Goal: Task Accomplishment & Management: Complete application form

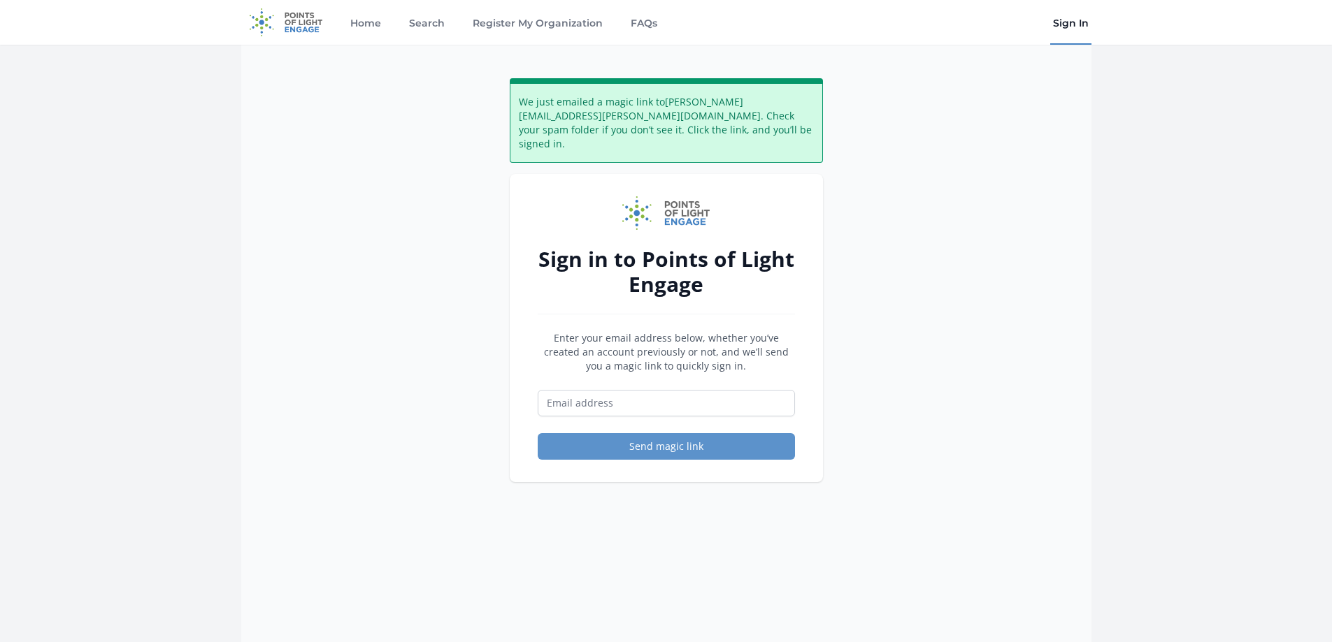
click at [1072, 22] on link "Sign In" at bounding box center [1070, 22] width 41 height 45
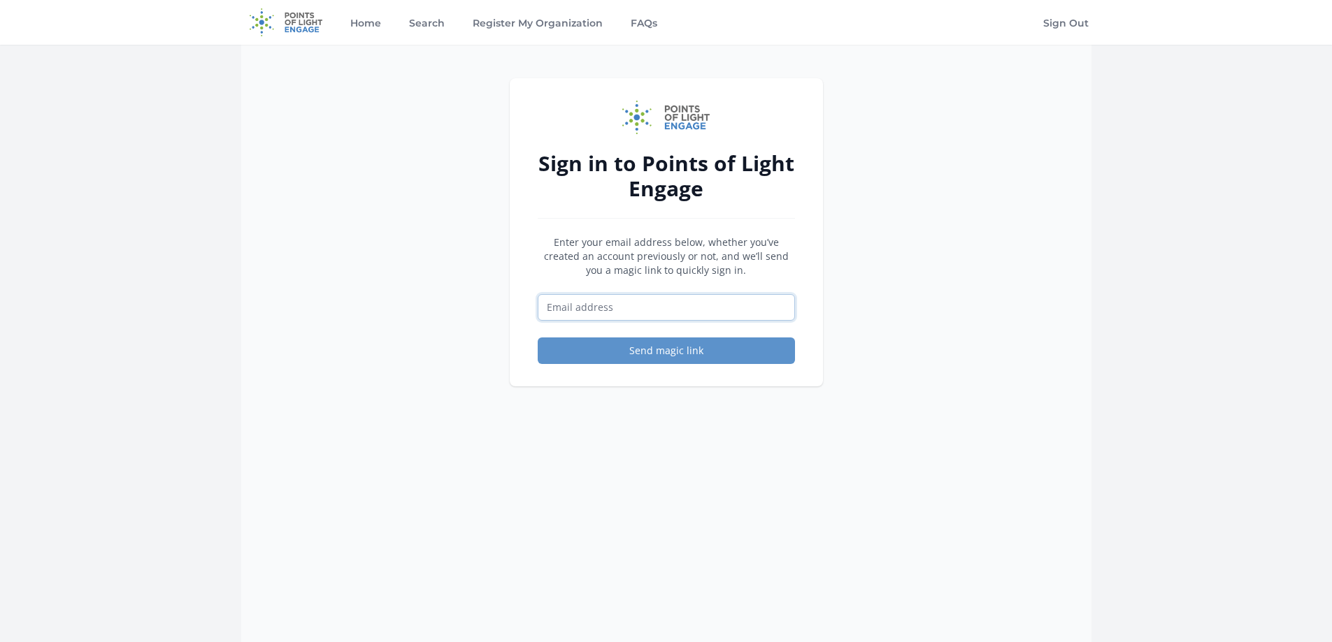
click at [619, 304] on input "Email address" at bounding box center [666, 307] width 257 height 27
type input "cristina.berlanga@silverado.com"
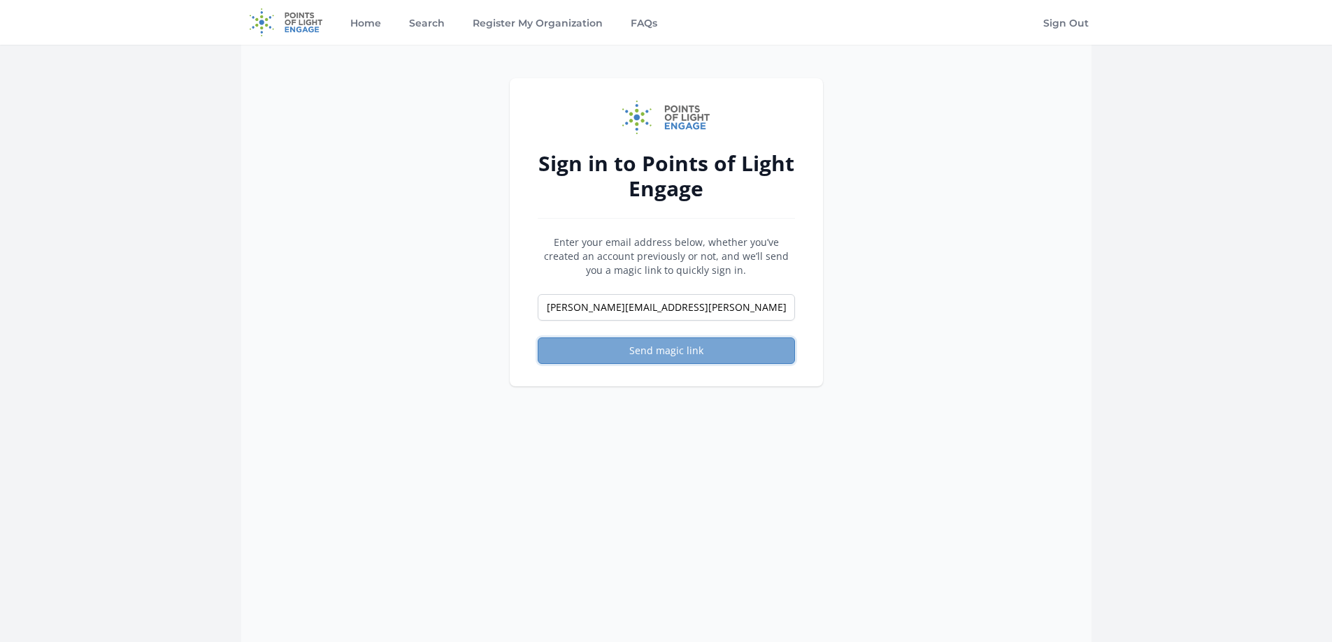
click at [633, 347] on button "Send magic link" at bounding box center [666, 351] width 257 height 27
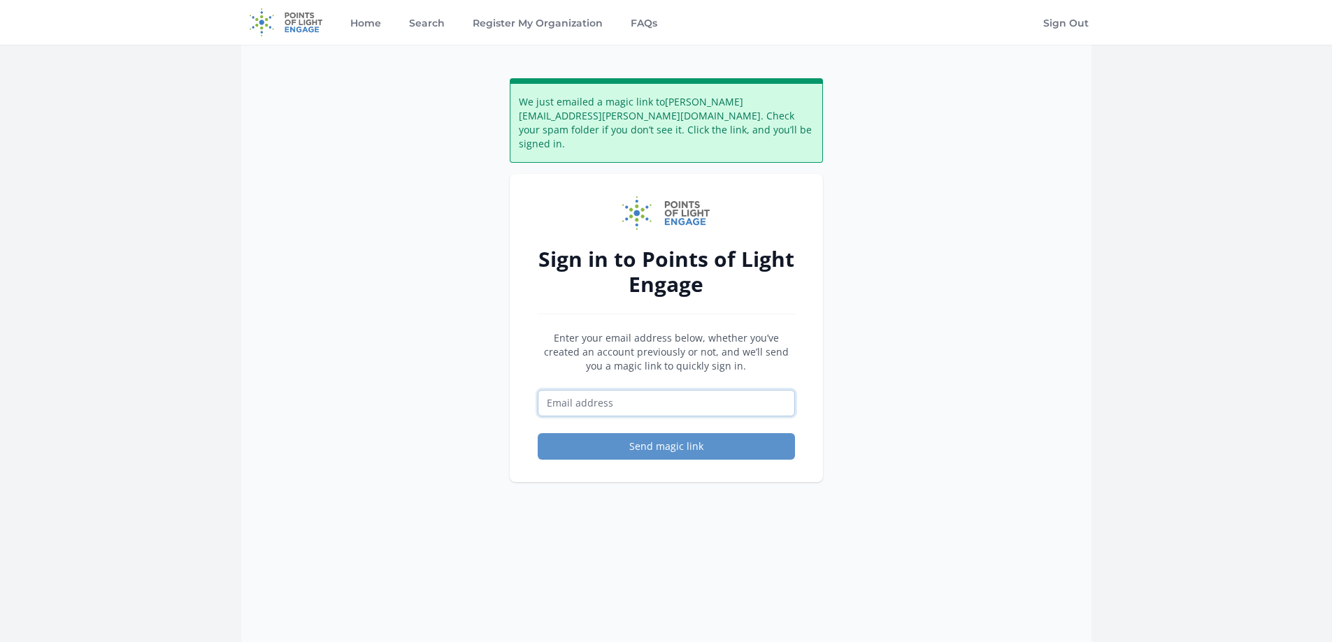
click at [601, 390] on input "Email address" at bounding box center [666, 403] width 257 height 27
type input "[PERSON_NAME][EMAIL_ADDRESS][PERSON_NAME][DOMAIN_NAME]"
click at [633, 438] on button "Send magic link" at bounding box center [666, 446] width 257 height 27
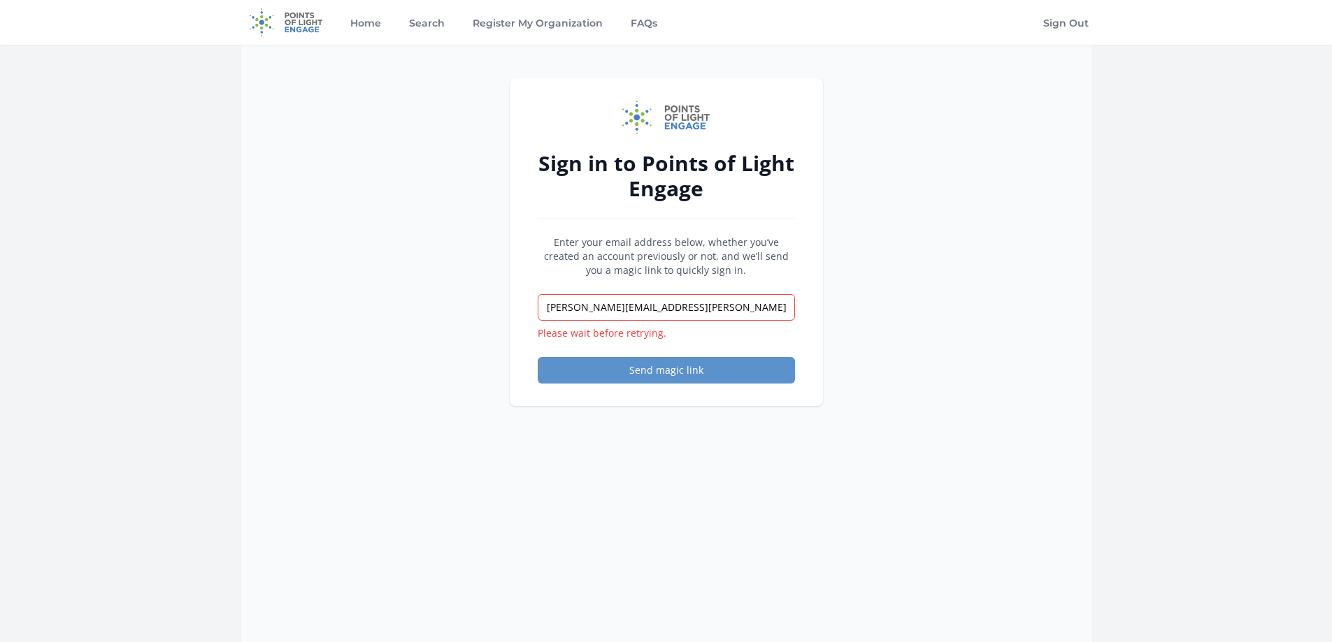
click at [947, 89] on div "Sign in to Points of Light Engage Enter your email address below, whether you’v…" at bounding box center [666, 366] width 850 height 642
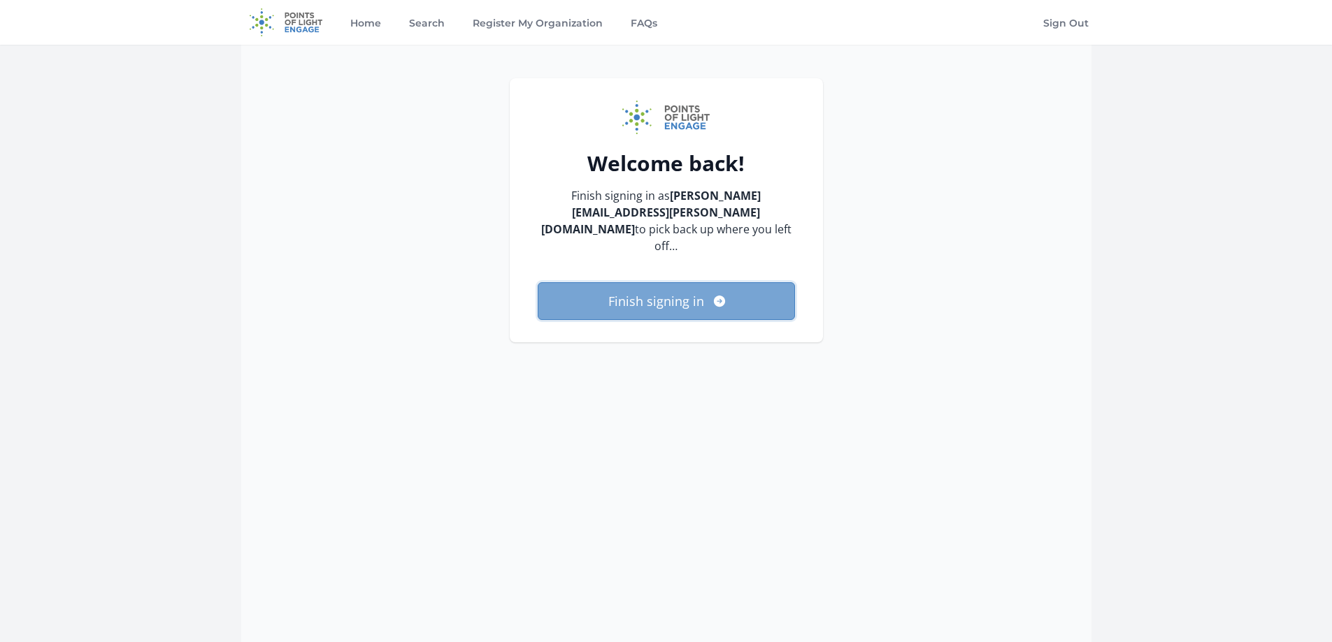
click at [692, 283] on button "Finish signing in" at bounding box center [666, 301] width 257 height 38
click at [1063, 22] on link "Sign Out" at bounding box center [1065, 22] width 51 height 45
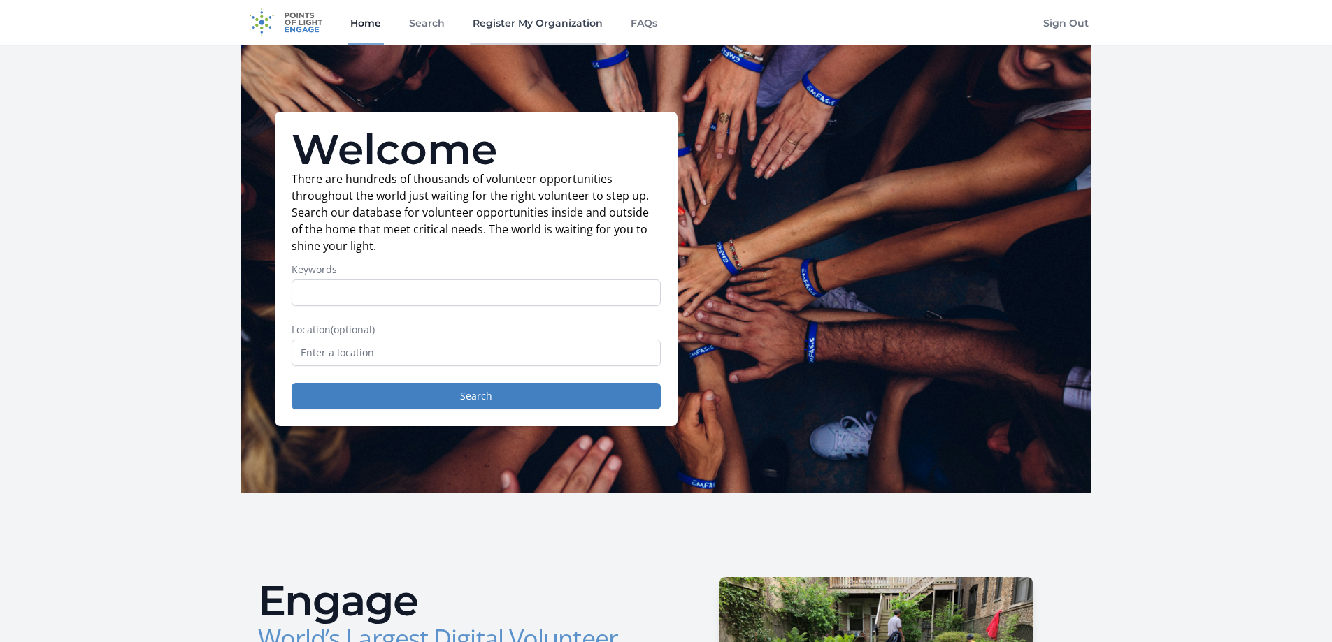
click at [540, 26] on link "Register My Organization" at bounding box center [538, 22] width 136 height 45
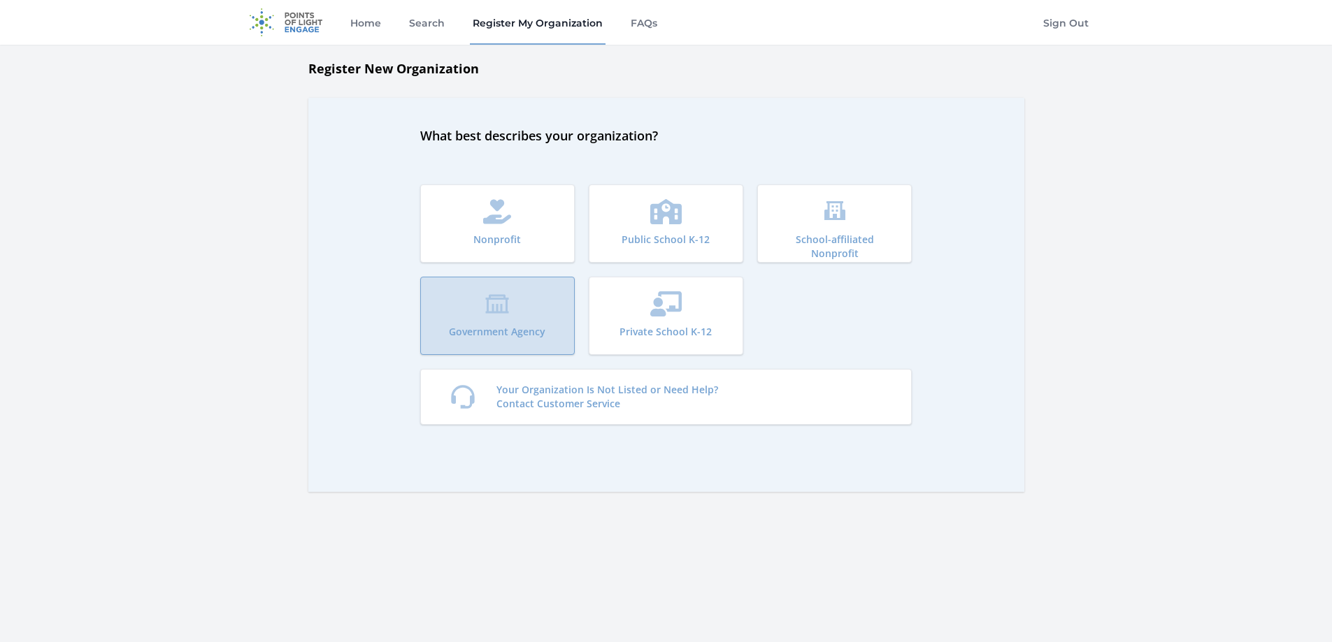
click at [489, 322] on button "Government Agency" at bounding box center [497, 316] width 154 height 78
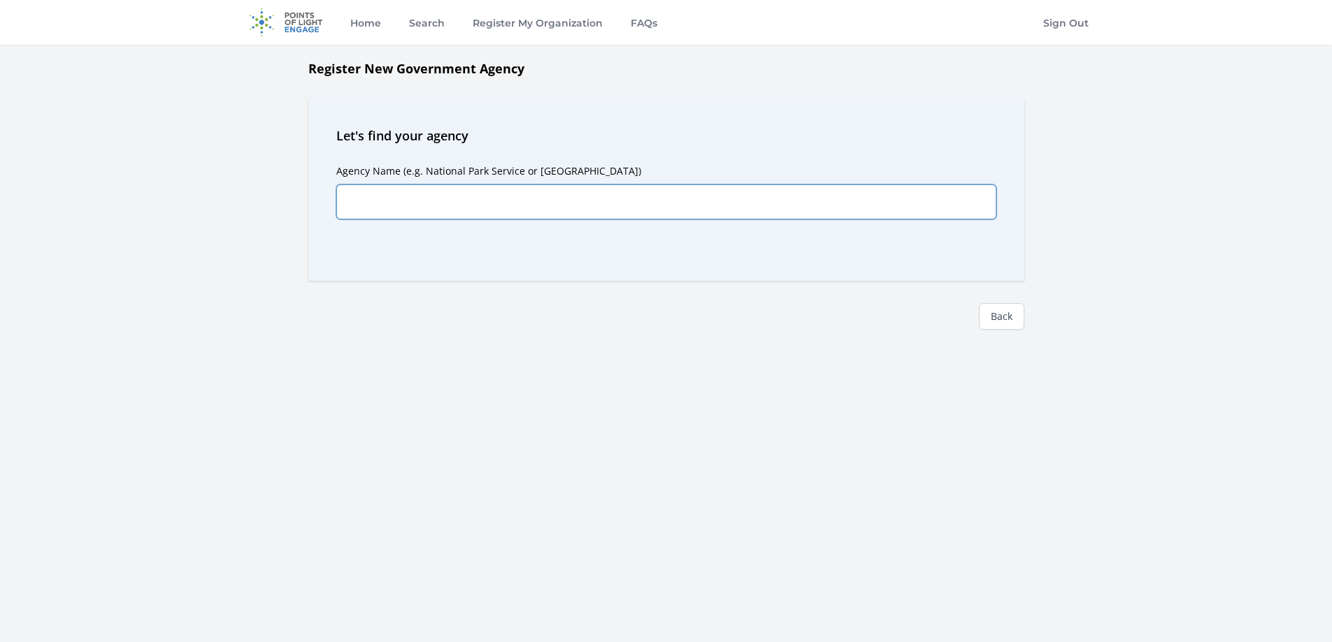
click at [515, 185] on input "Agency Name (e.g. National Park Service or Yellowstone National Park)" at bounding box center [666, 202] width 660 height 35
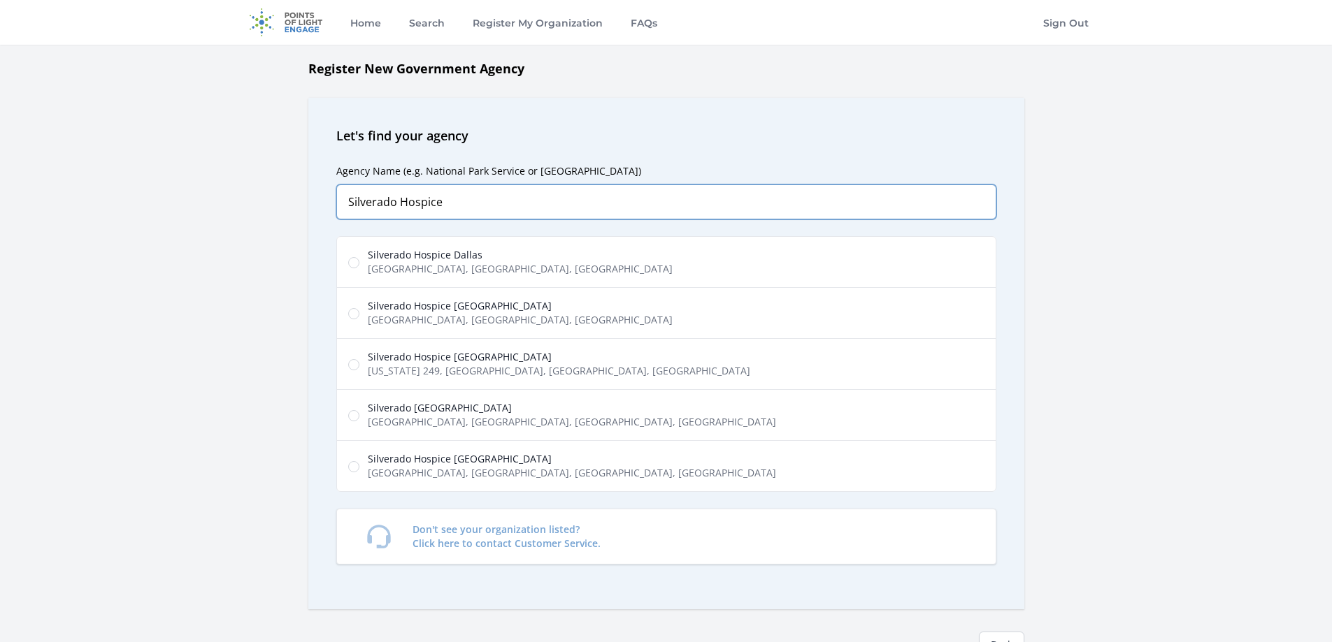
type input "Silverado Hospice"
click at [350, 260] on input "Silverado Hospice Dallas Belt Line Road, Addison, TX, USA" at bounding box center [353, 262] width 11 height 11
radio input "true"
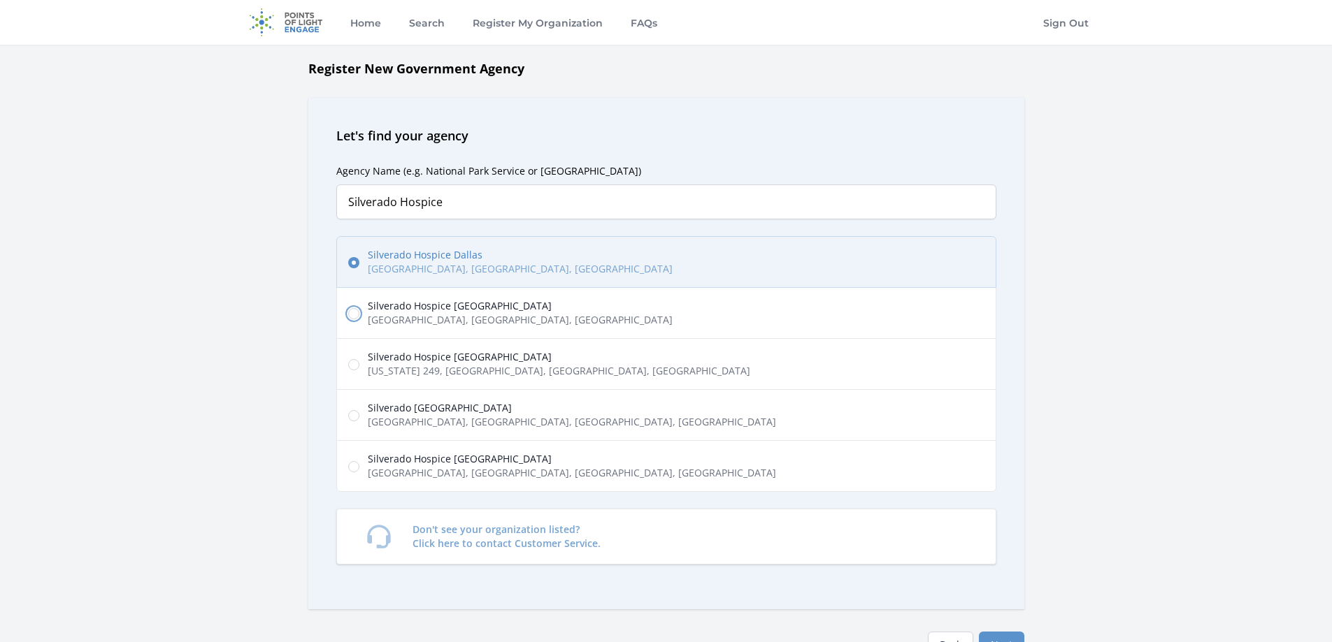
click at [354, 310] on input "Silverado Hospice Fort Worth 8th Avenue, Fort Worth, TX, USA" at bounding box center [353, 313] width 11 height 11
radio input "true"
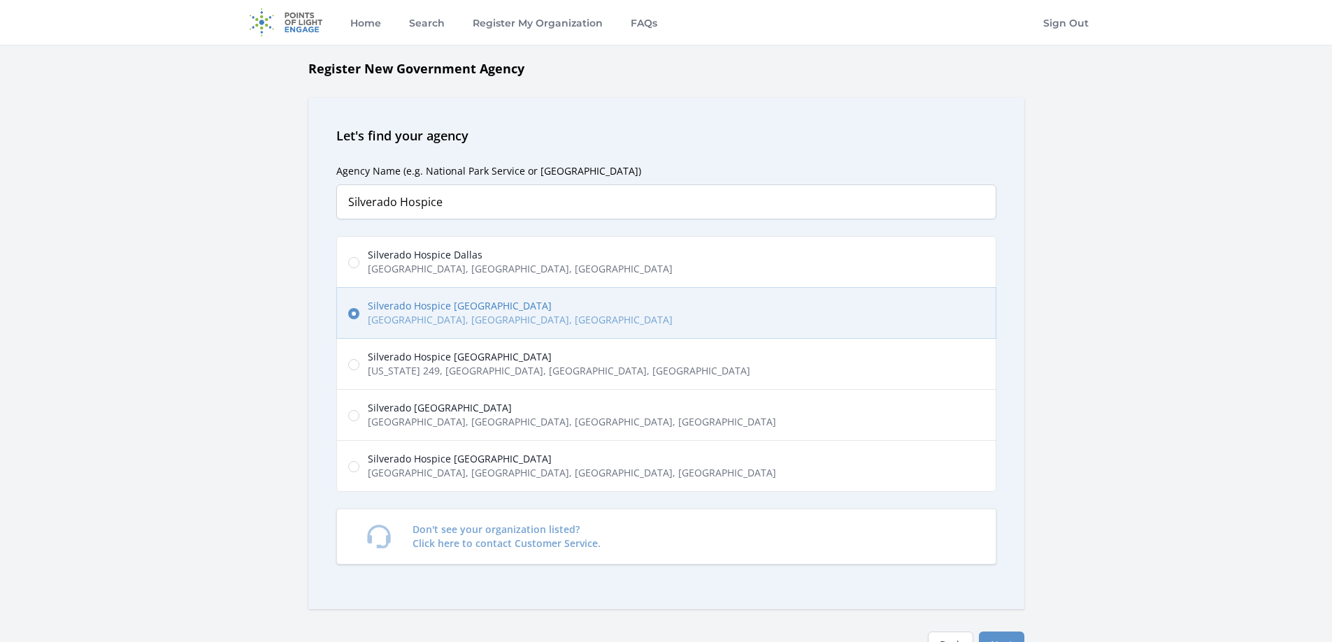
click at [347, 264] on label "Silverado Hospice Dallas Belt Line Road, Addison, TX, USA" at bounding box center [666, 262] width 660 height 52
click at [348, 264] on input "Silverado Hospice Dallas Belt Line Road, Addison, TX, USA" at bounding box center [353, 262] width 11 height 11
radio input "true"
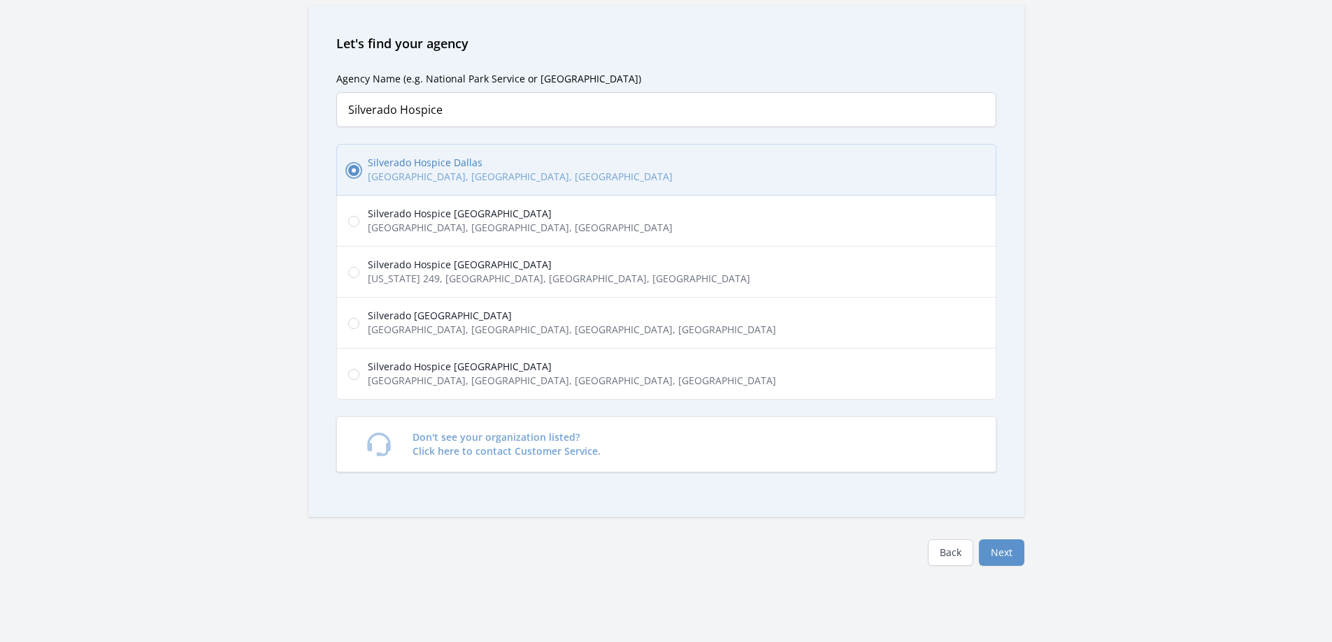
scroll to position [210, 0]
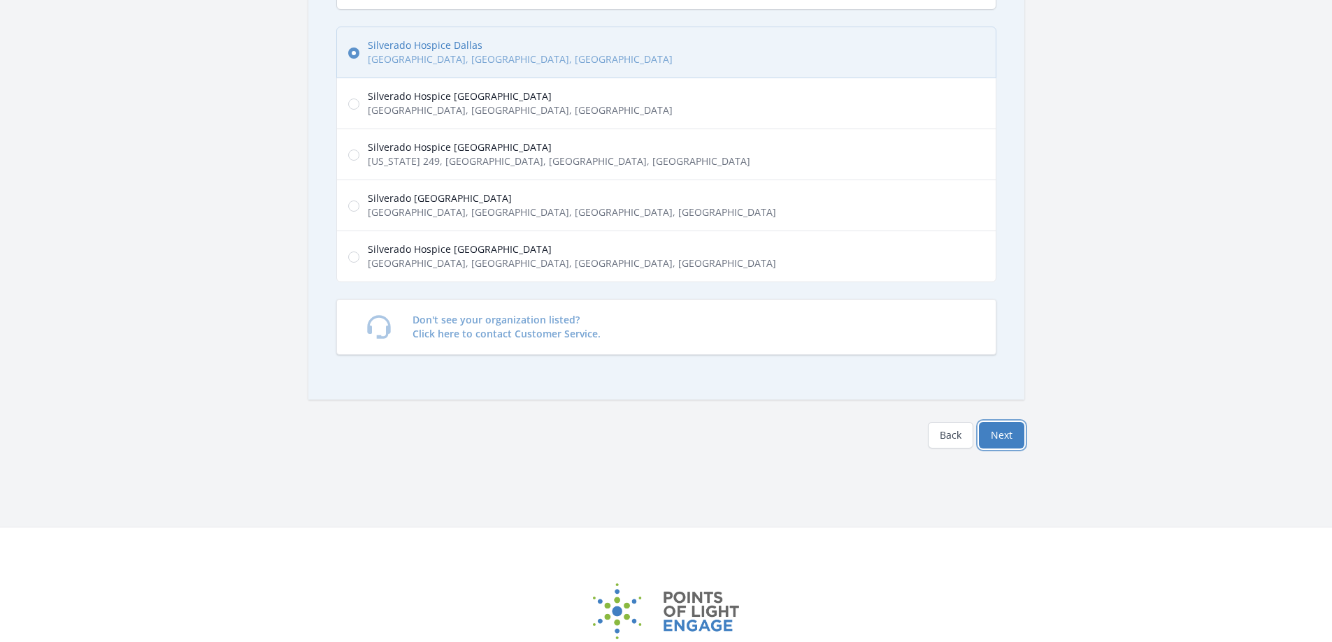
click at [1006, 431] on button "Next" at bounding box center [1001, 435] width 45 height 27
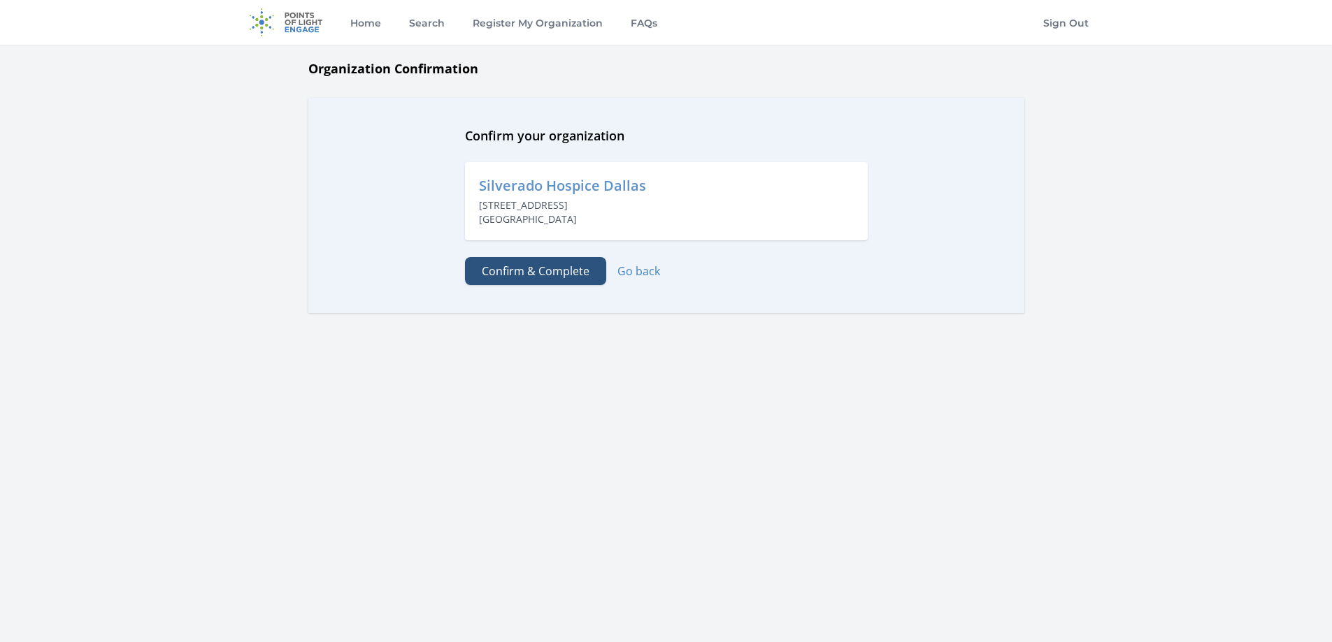
click at [564, 278] on button "Confirm & Complete" at bounding box center [535, 271] width 141 height 28
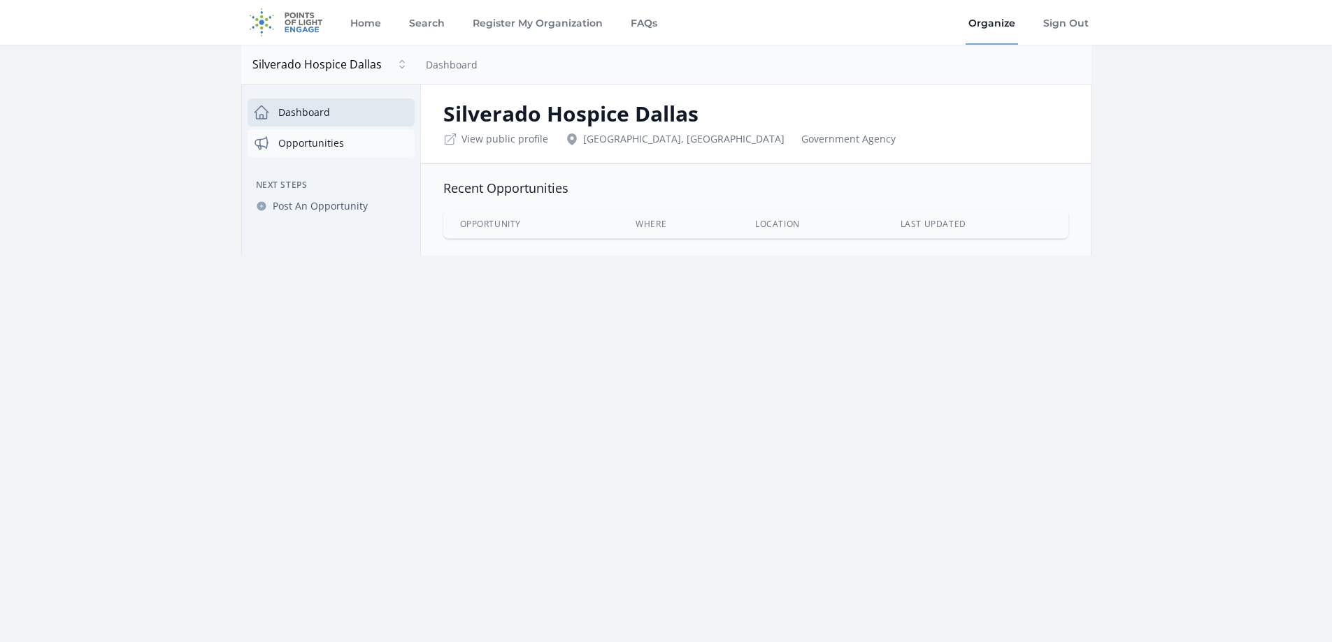
click at [302, 148] on link "Opportunities" at bounding box center [330, 143] width 167 height 28
click at [319, 209] on span "Post An Opportunity" at bounding box center [320, 206] width 95 height 14
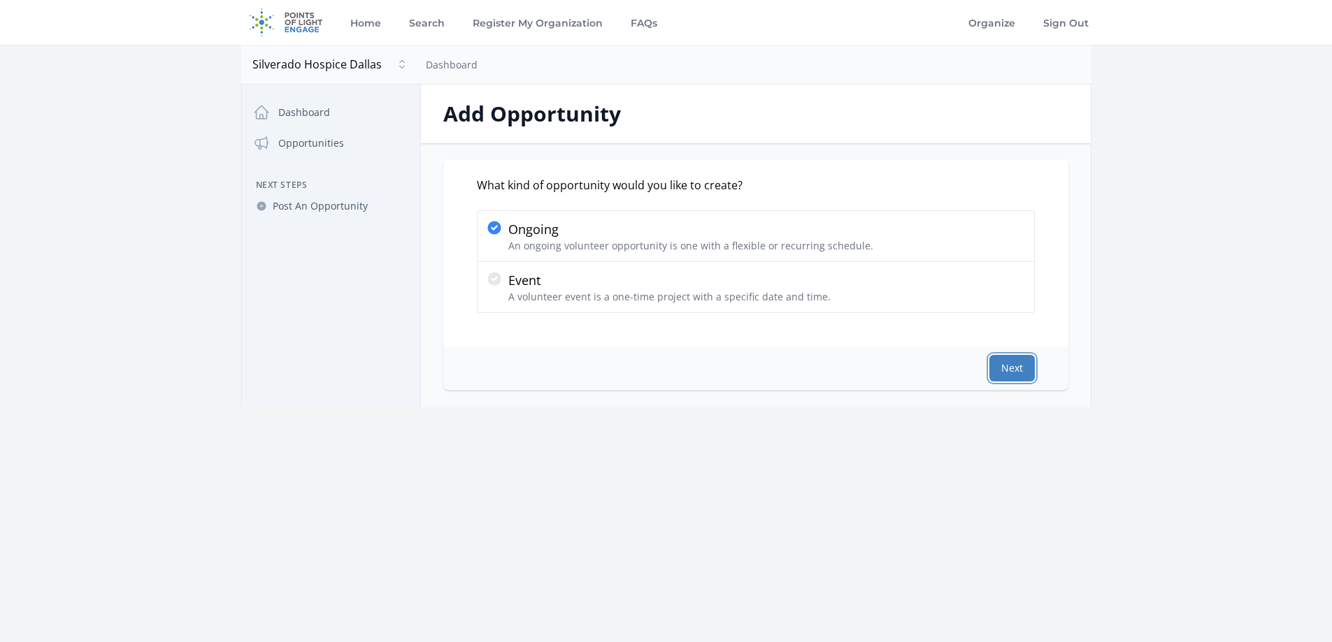
click at [1000, 368] on button "Next" at bounding box center [1011, 368] width 45 height 27
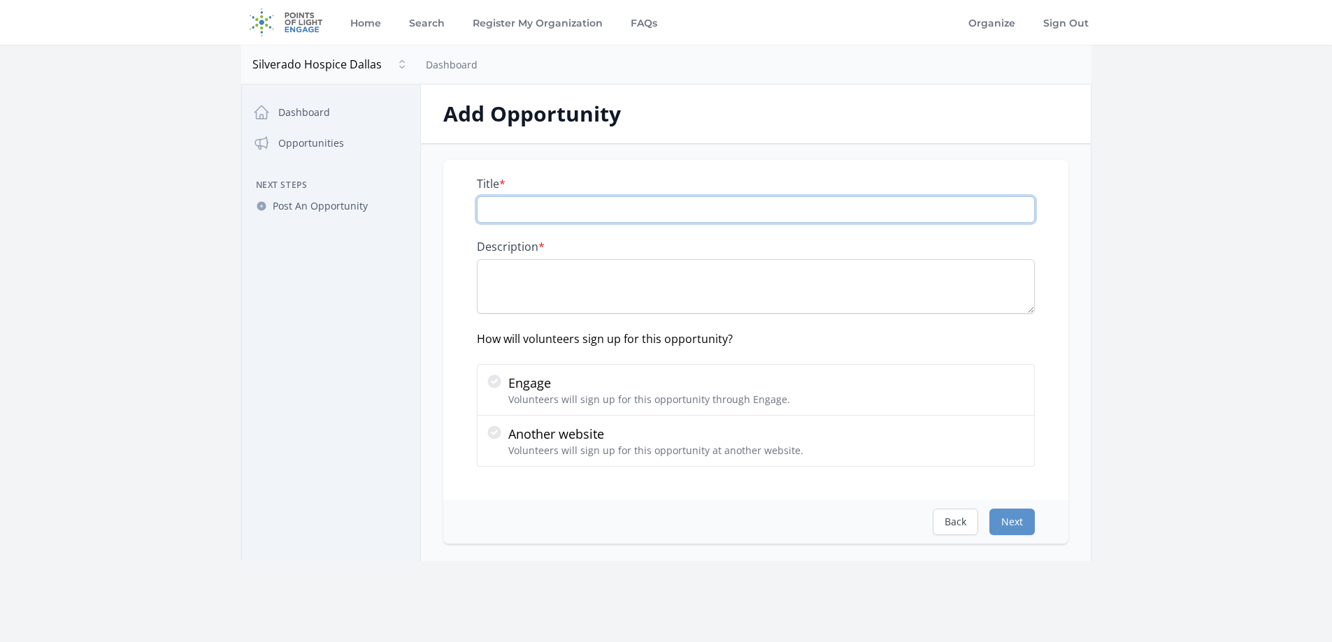
click at [753, 210] on input "Title *" at bounding box center [756, 209] width 558 height 27
click at [528, 282] on textarea "Description *" at bounding box center [756, 286] width 558 height 55
paste textarea "Why Volunteer with Us? Use your life experience to bring comfort and companions…"
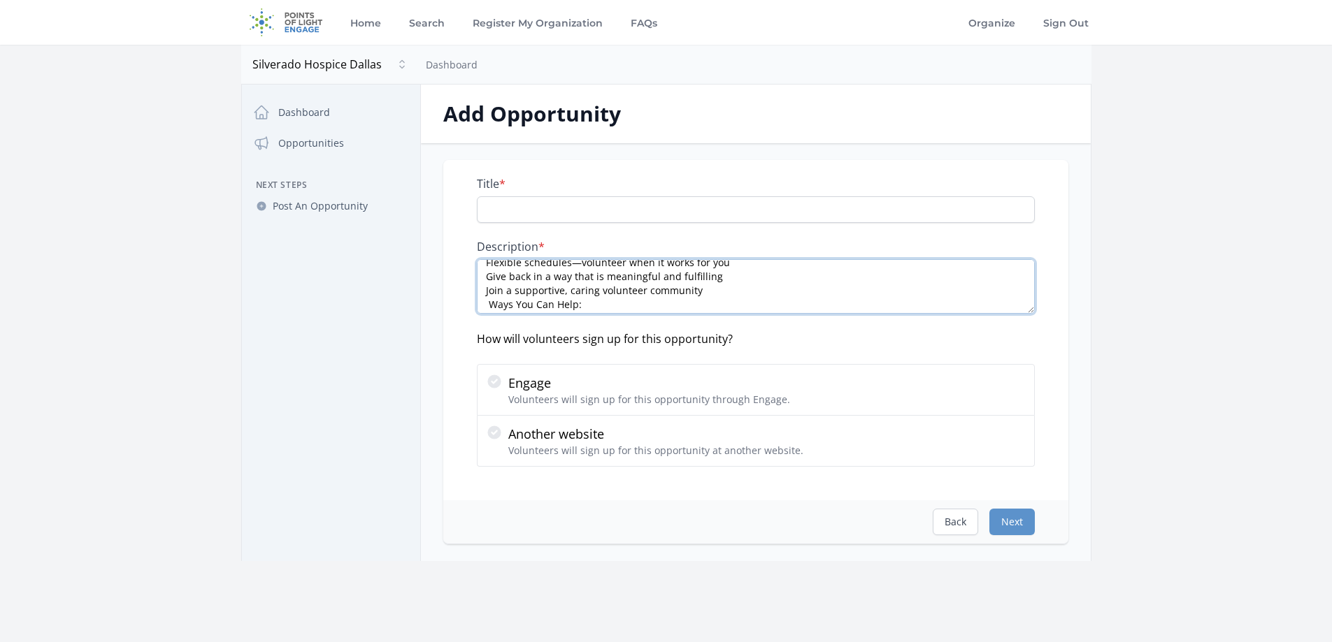
scroll to position [70, 0]
click at [717, 264] on textarea "Why Volunteer with Us? Use your life experience to bring comfort and companions…" at bounding box center [756, 286] width 558 height 55
click at [775, 280] on textarea "Why Volunteer with Us? Use your life experience to bring comfort and companions…" at bounding box center [756, 286] width 558 height 55
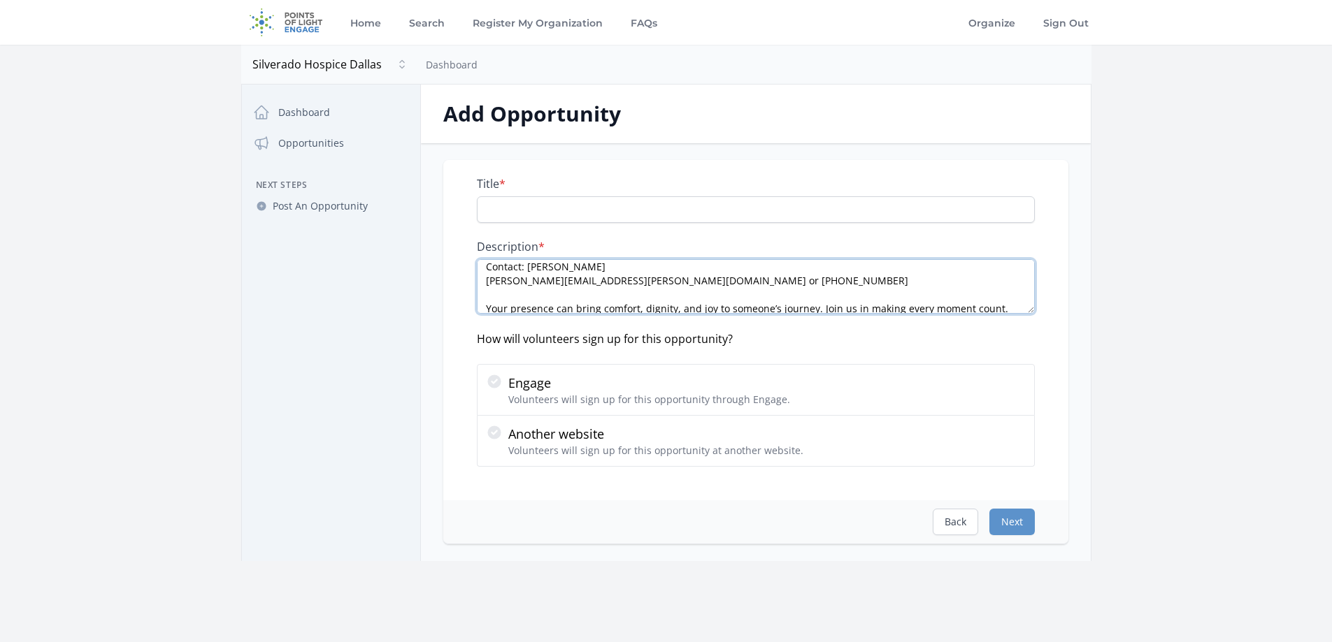
scroll to position [308, 0]
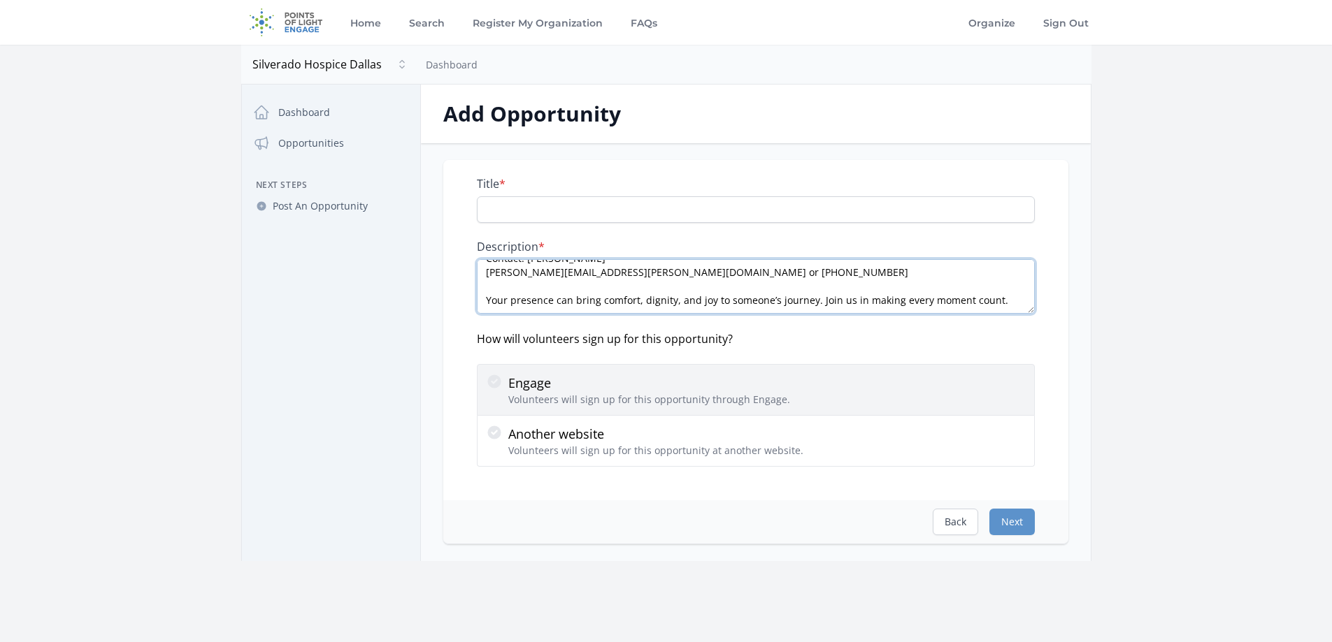
type textarea "Why Volunteer with Us? Use your life experience to bring comfort and companions…"
click at [882, 391] on div "Engage Volunteers will sign up for this opportunity through Engage." at bounding box center [756, 390] width 540 height 34
click at [0, 0] on input "Engage Volunteers will sign up for this opportunity through Engage." at bounding box center [0, 0] width 0 height 0
click at [882, 391] on div "Engage Volunteers will sign up for this opportunity through Engage." at bounding box center [756, 390] width 540 height 34
click at [0, 0] on input "Engage Volunteers will sign up for this opportunity through Engage." at bounding box center [0, 0] width 0 height 0
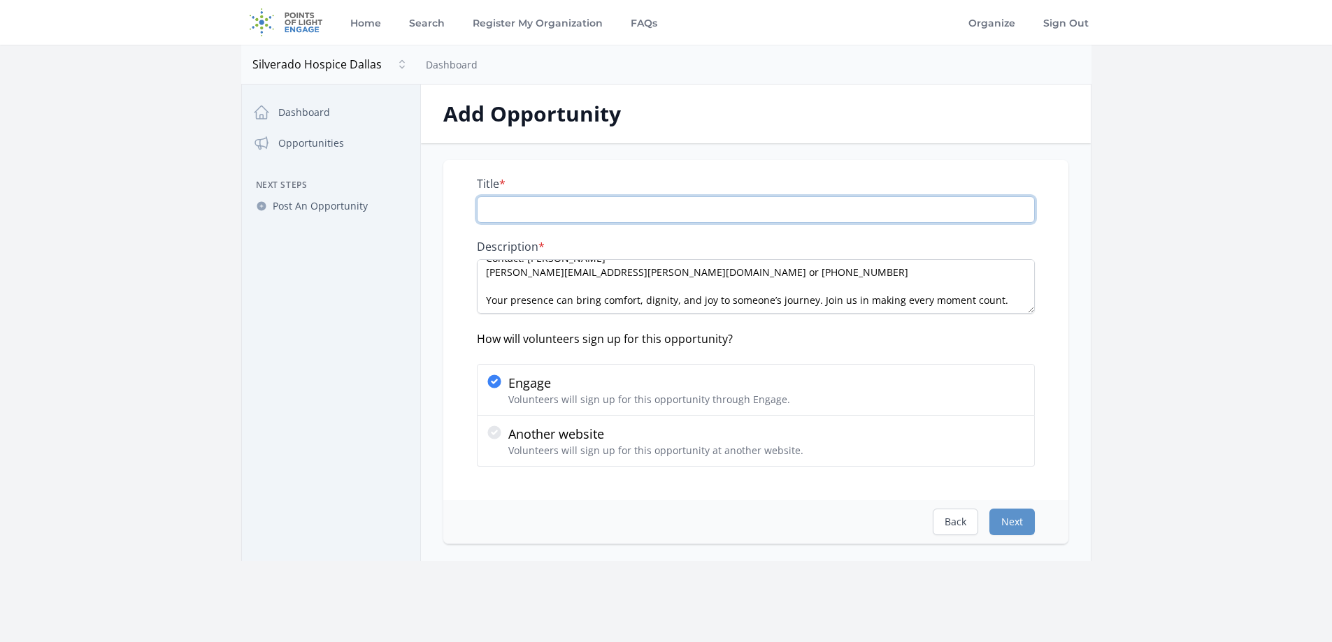
click at [710, 202] on input "Title *" at bounding box center [756, 209] width 558 height 27
click at [532, 210] on input "Title *" at bounding box center [756, 209] width 558 height 27
type input "Hospice Volunteer Opportunities"
click at [1016, 524] on button "Next" at bounding box center [1011, 522] width 45 height 27
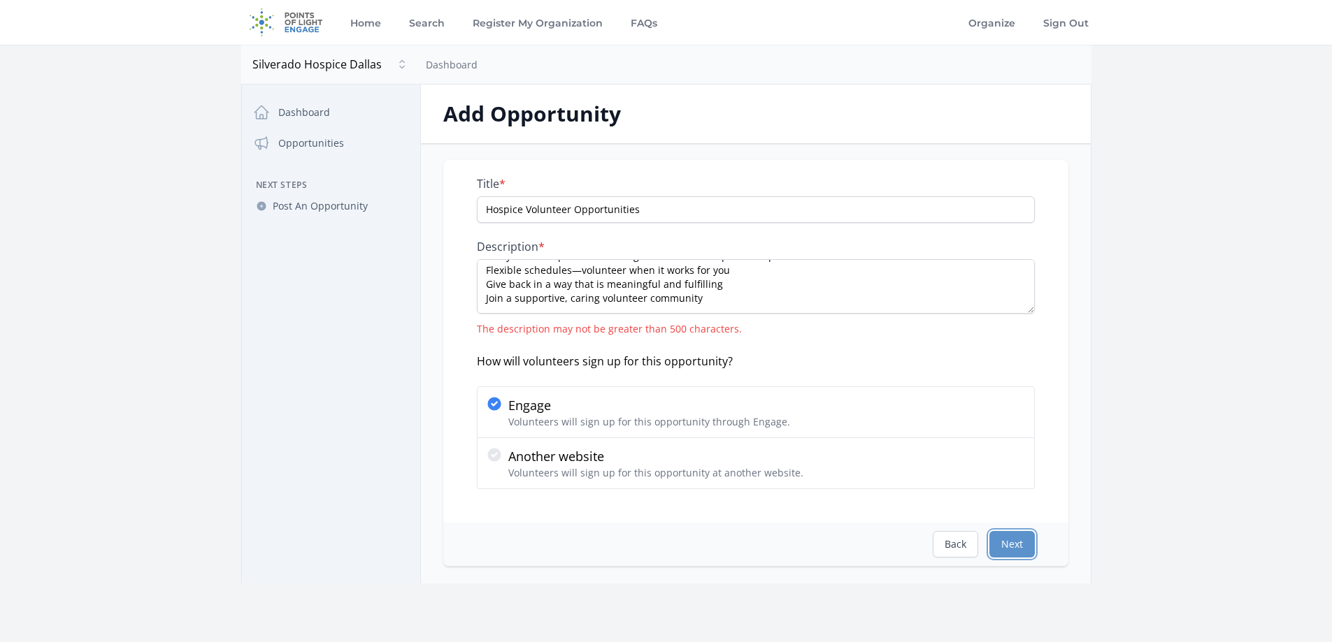
scroll to position [0, 0]
click at [648, 290] on textarea "Why Volunteer with Us? Use your life experience to bring comfort and companions…" at bounding box center [756, 286] width 558 height 55
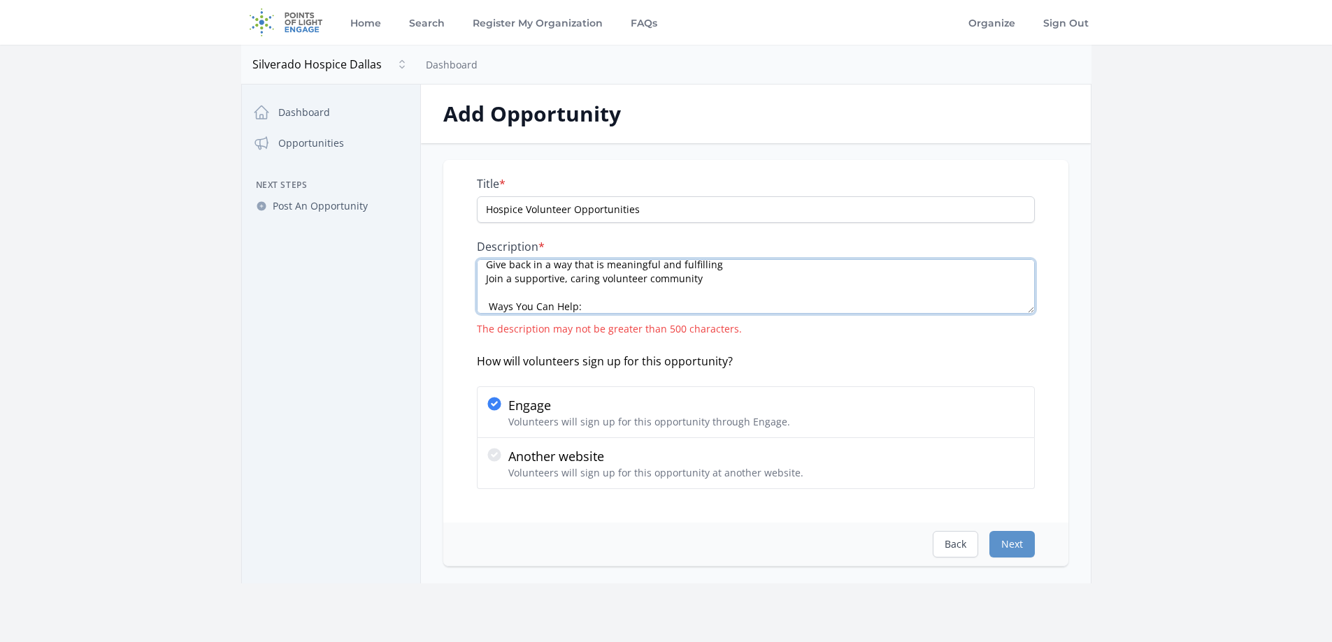
scroll to position [70, 0]
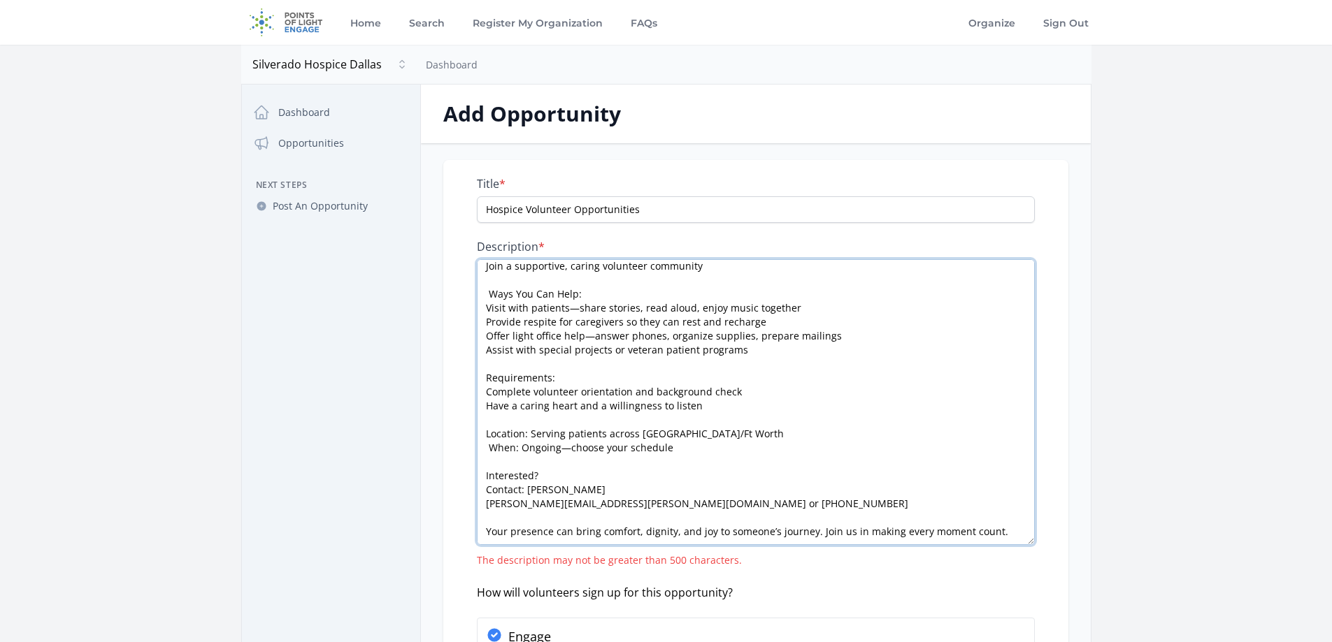
drag, startPoint x: 1030, startPoint y: 306, endPoint x: 1003, endPoint y: 538, distance: 232.9
click at [1003, 538] on textarea "Why Volunteer with Us? Use your life experience to bring comfort and companions…" at bounding box center [756, 402] width 558 height 286
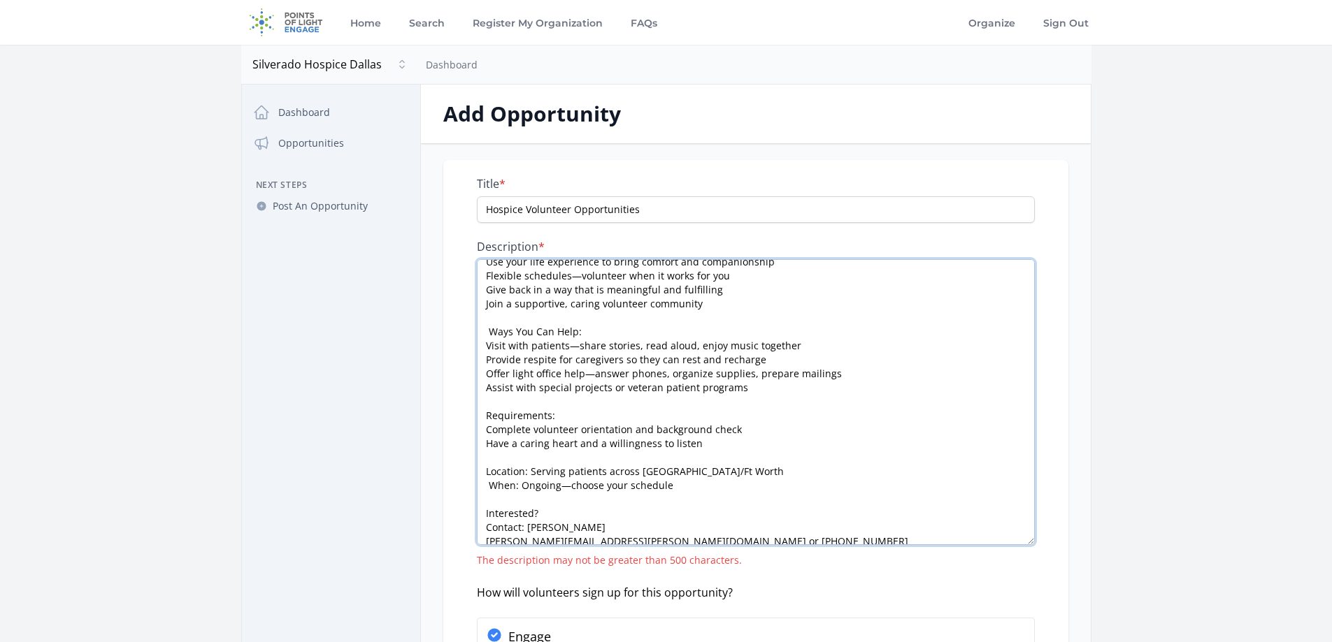
scroll to position [0, 0]
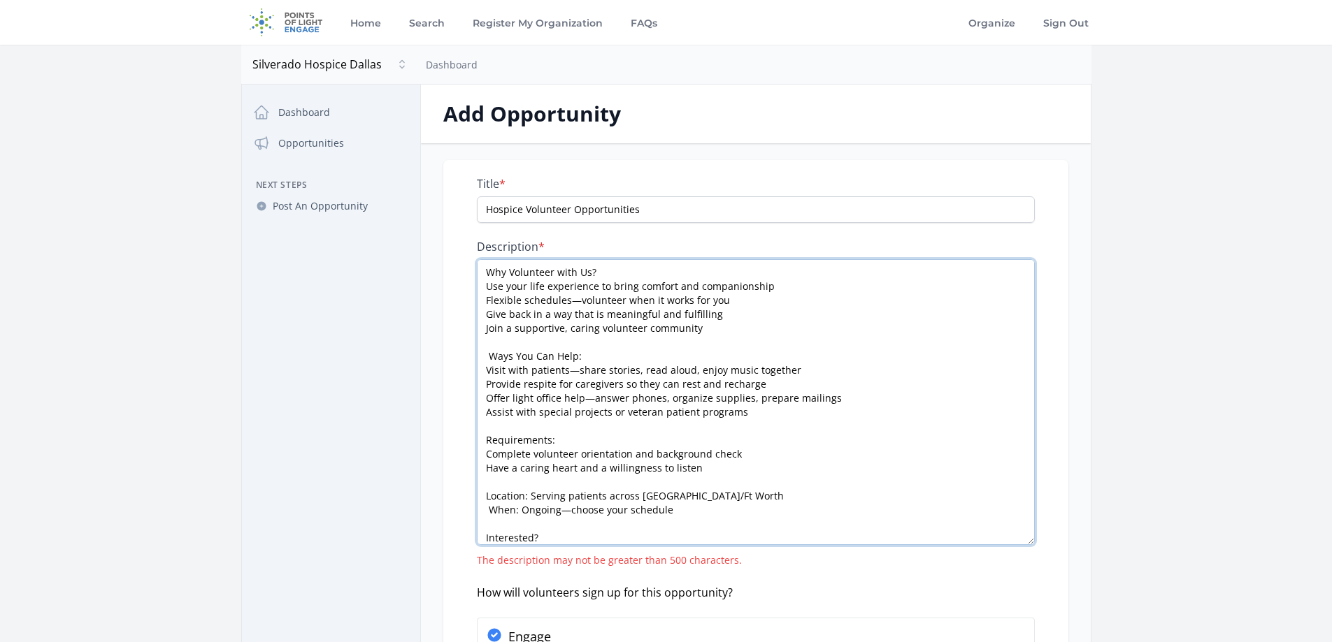
drag, startPoint x: 704, startPoint y: 329, endPoint x: 459, endPoint y: 329, distance: 244.7
click at [459, 329] on div "Title * Hospice Volunteer Opportunities Description * The description may not b…" at bounding box center [755, 457] width 625 height 594
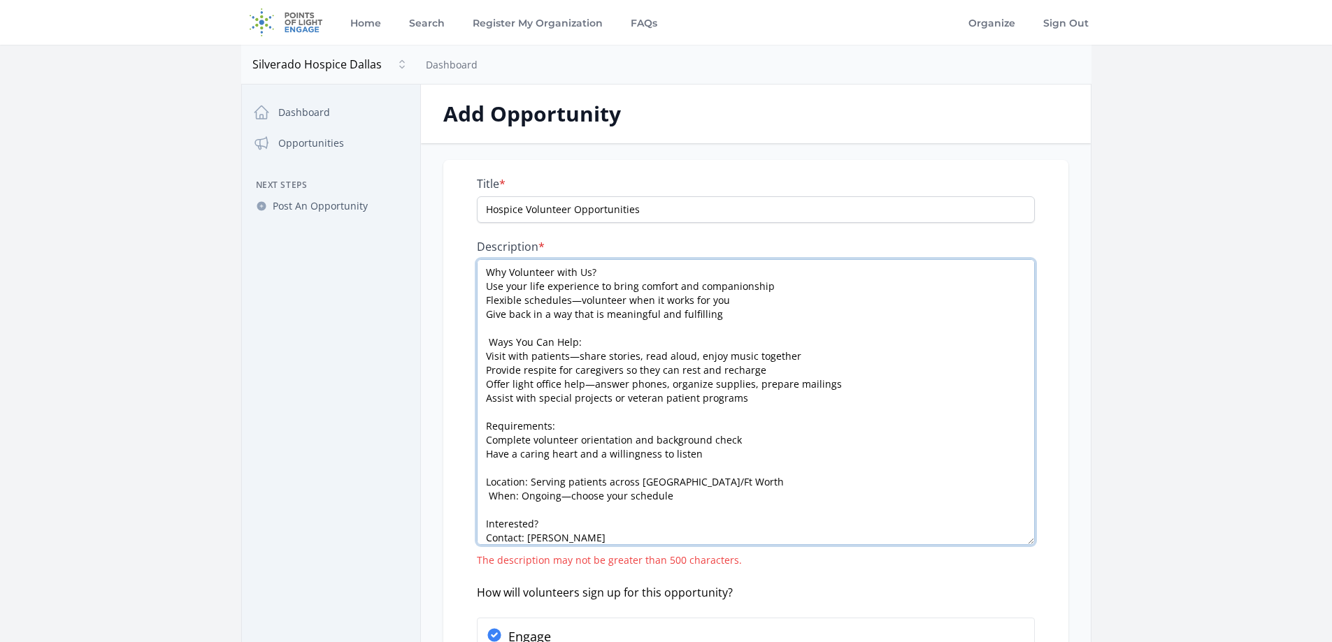
drag, startPoint x: 740, startPoint y: 402, endPoint x: 465, endPoint y: 398, distance: 274.8
click at [465, 398] on div "Title * Hospice Volunteer Opportunities Description * The description may not b…" at bounding box center [755, 457] width 625 height 594
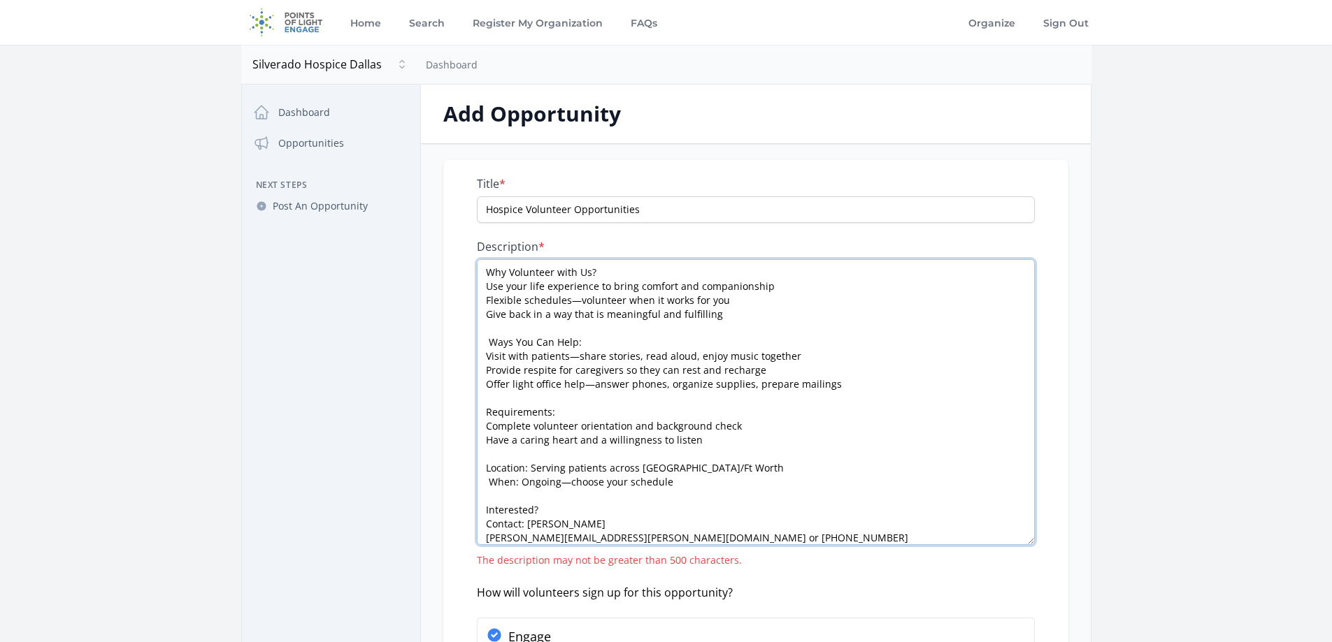
drag, startPoint x: 723, startPoint y: 442, endPoint x: 467, endPoint y: 443, distance: 255.9
click at [467, 443] on div "Title * Hospice Volunteer Opportunities Description * Why Volunteer with Us? Us…" at bounding box center [755, 457] width 625 height 594
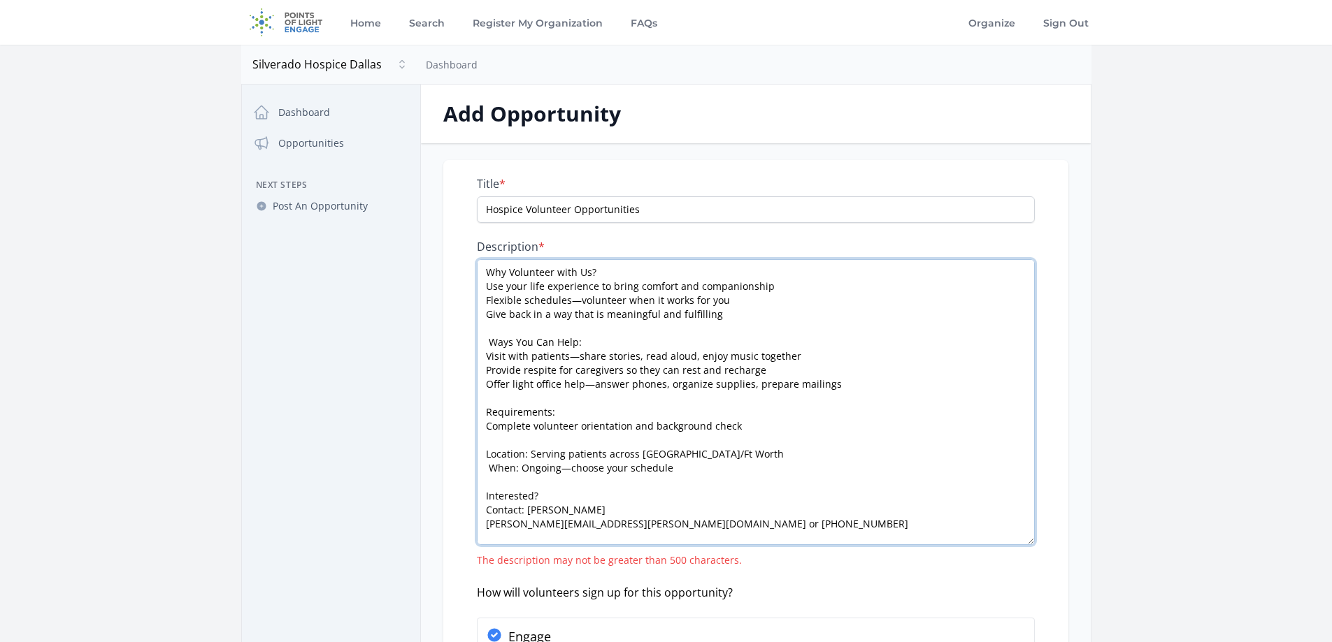
drag, startPoint x: 678, startPoint y: 472, endPoint x: 485, endPoint y: 456, distance: 193.6
click at [485, 456] on textarea "Why Volunteer with Us? Use your life experience to bring comfort and companions…" at bounding box center [756, 402] width 558 height 286
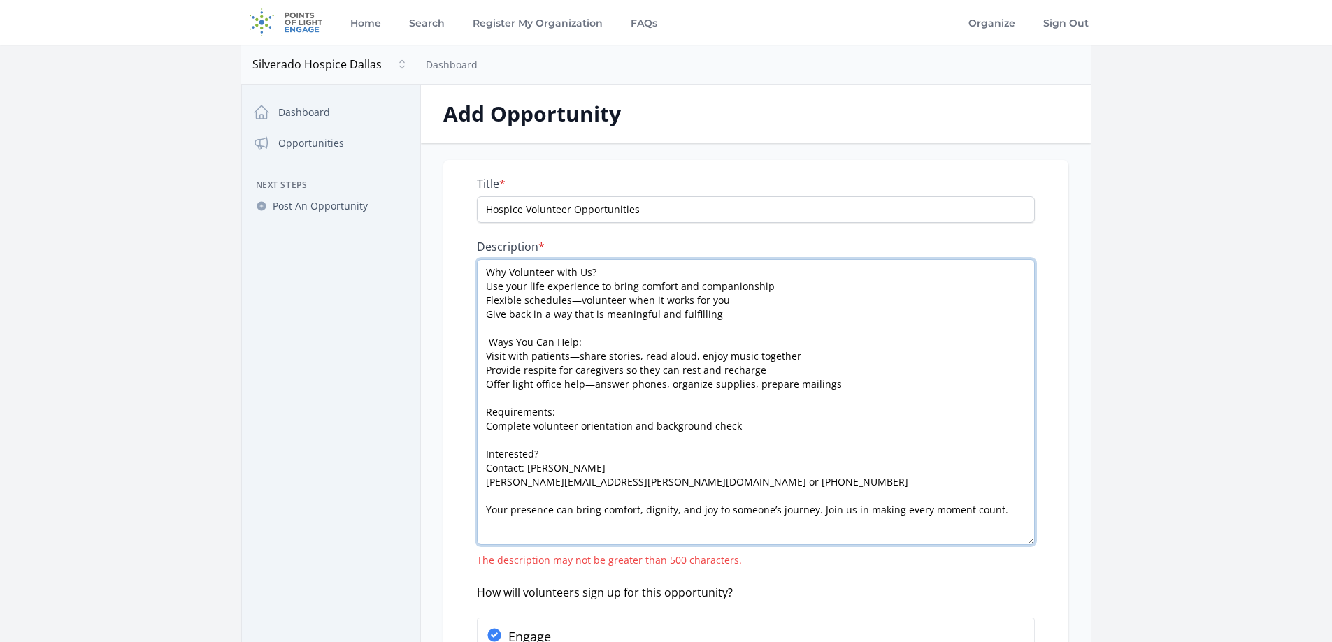
drag, startPoint x: 547, startPoint y: 449, endPoint x: 477, endPoint y: 451, distance: 69.2
click at [477, 451] on textarea "Why Volunteer with Us? Use your life experience to bring comfort and companions…" at bounding box center [756, 402] width 558 height 286
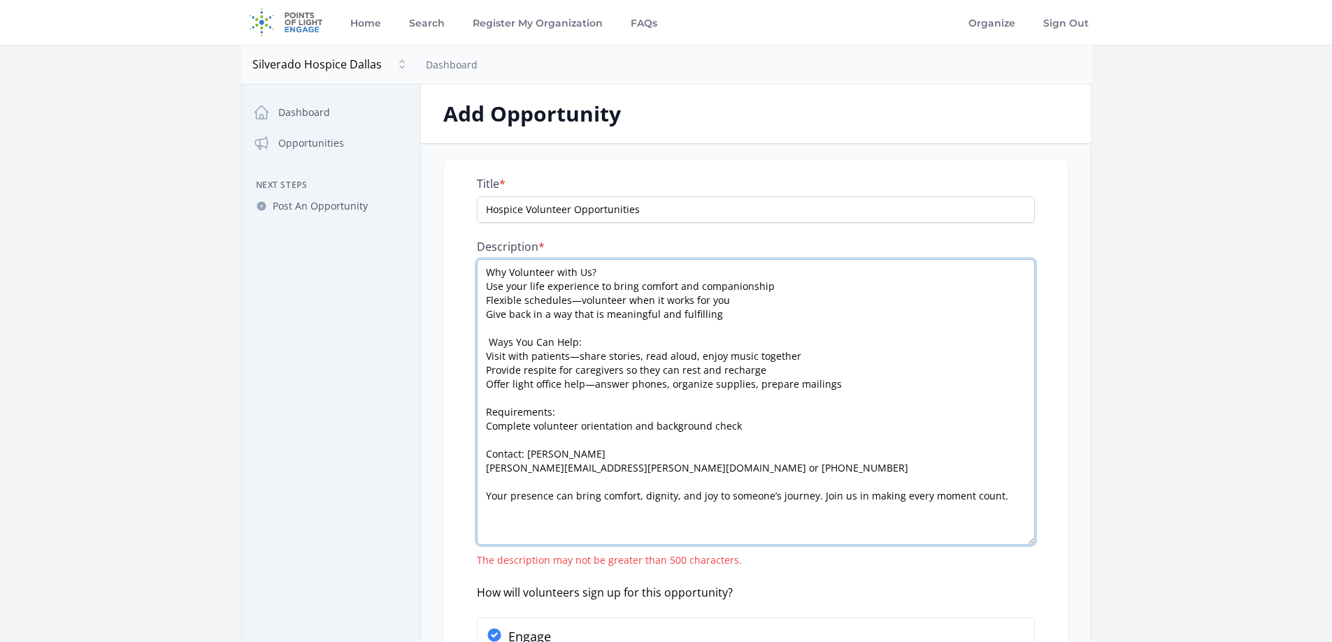
drag, startPoint x: 721, startPoint y: 473, endPoint x: 638, endPoint y: 470, distance: 83.2
click at [638, 470] on textarea "Why Volunteer with Us? Use your life experience to bring comfort and companions…" at bounding box center [756, 402] width 558 height 286
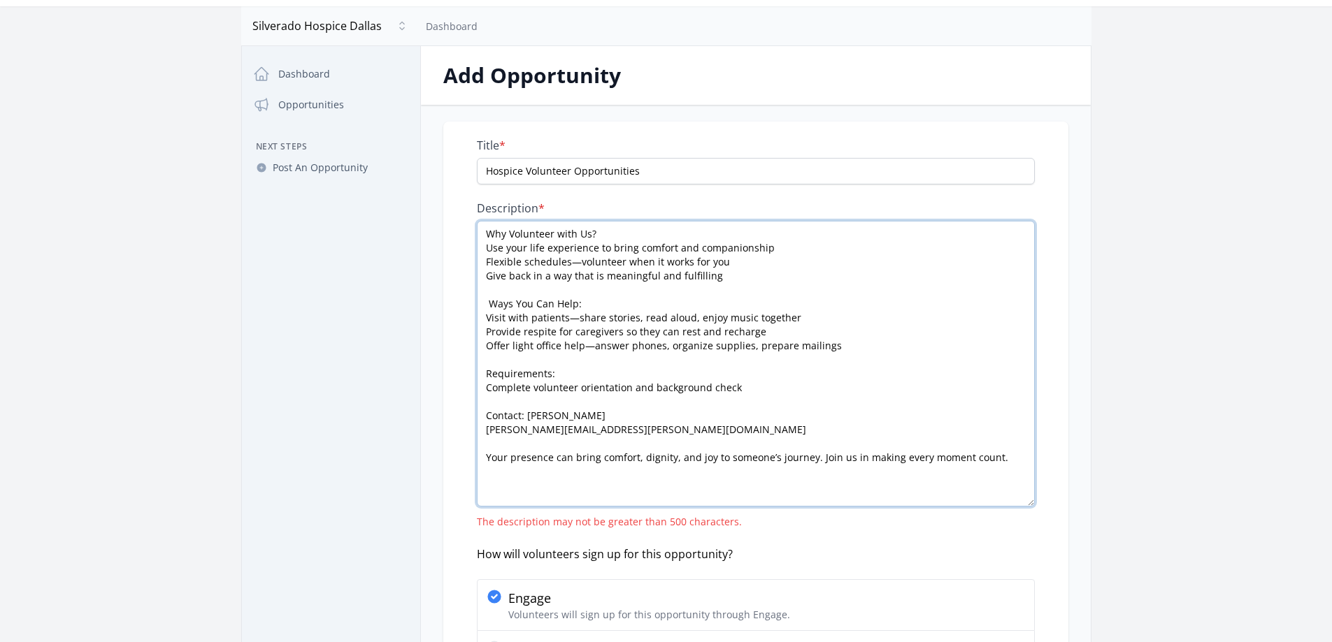
scroll to position [70, 0]
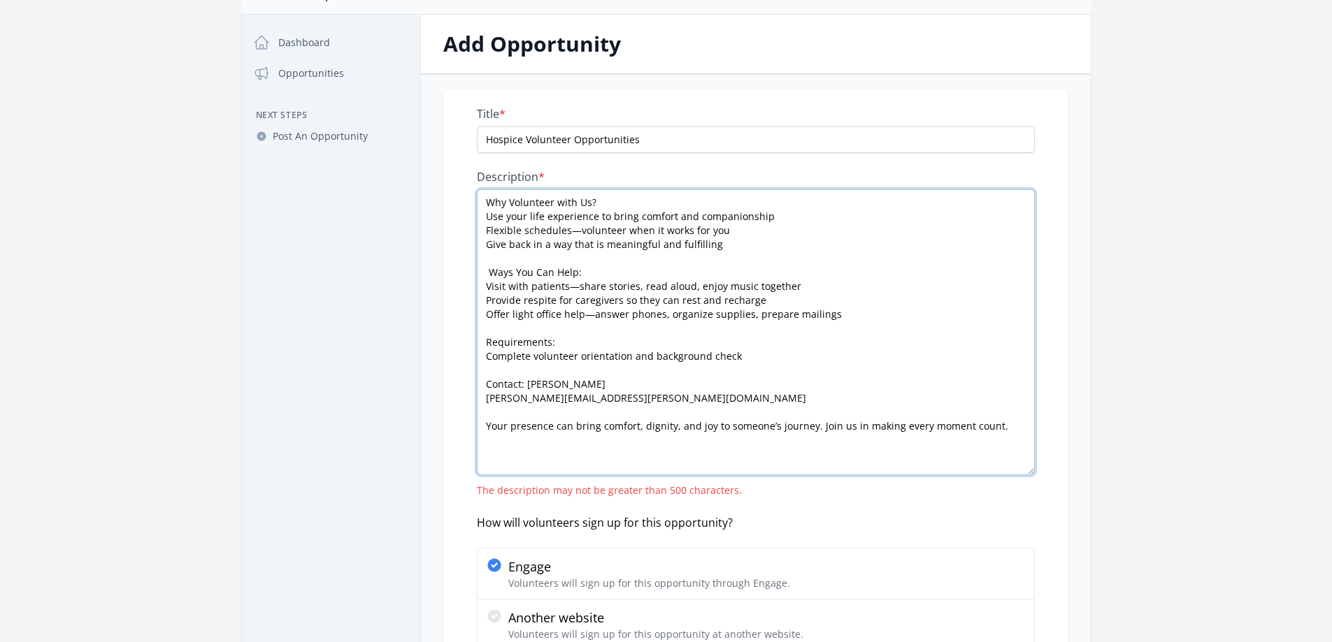
drag, startPoint x: 970, startPoint y: 433, endPoint x: 447, endPoint y: 429, distance: 522.2
click at [447, 429] on div "Title * Hospice Volunteer Opportunities Description * Why Volunteer with Us? Us…" at bounding box center [755, 387] width 625 height 594
click at [526, 428] on textarea "Why Volunteer with Us? Use your life experience to bring comfort and companions…" at bounding box center [756, 332] width 558 height 286
click at [510, 449] on textarea "Why Volunteer with Us? Use your life experience to bring comfort and companions…" at bounding box center [756, 332] width 558 height 286
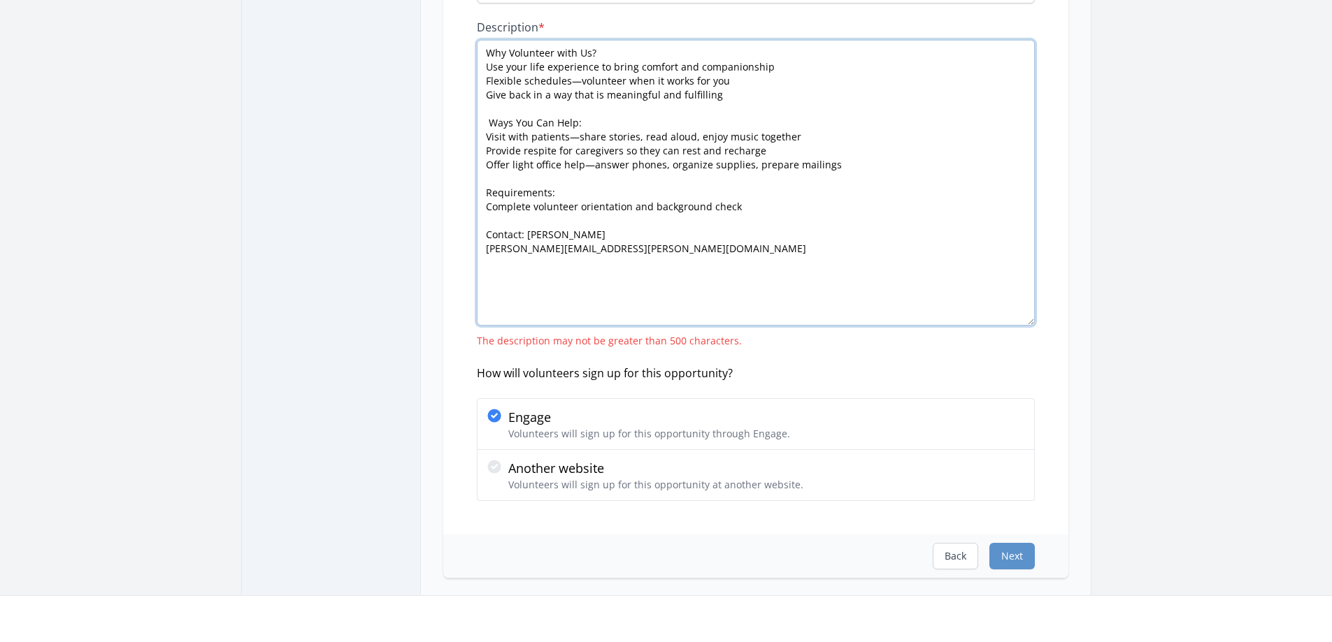
scroll to position [350, 0]
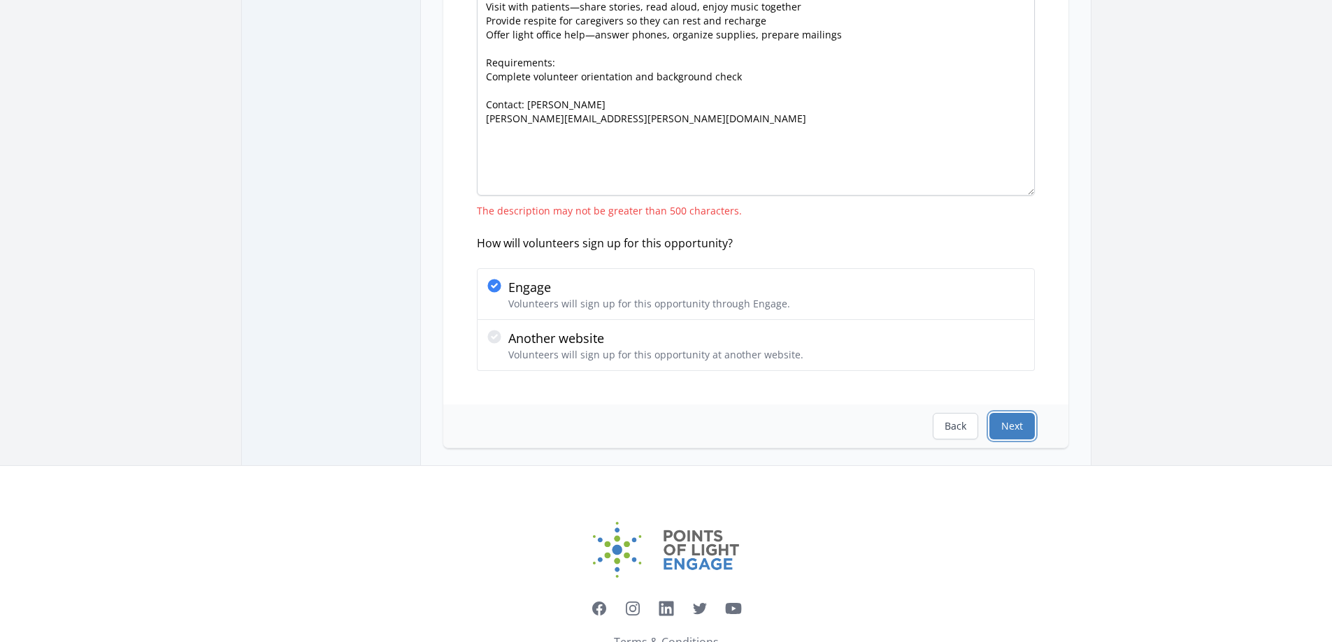
click at [997, 431] on button "Next" at bounding box center [1011, 426] width 45 height 27
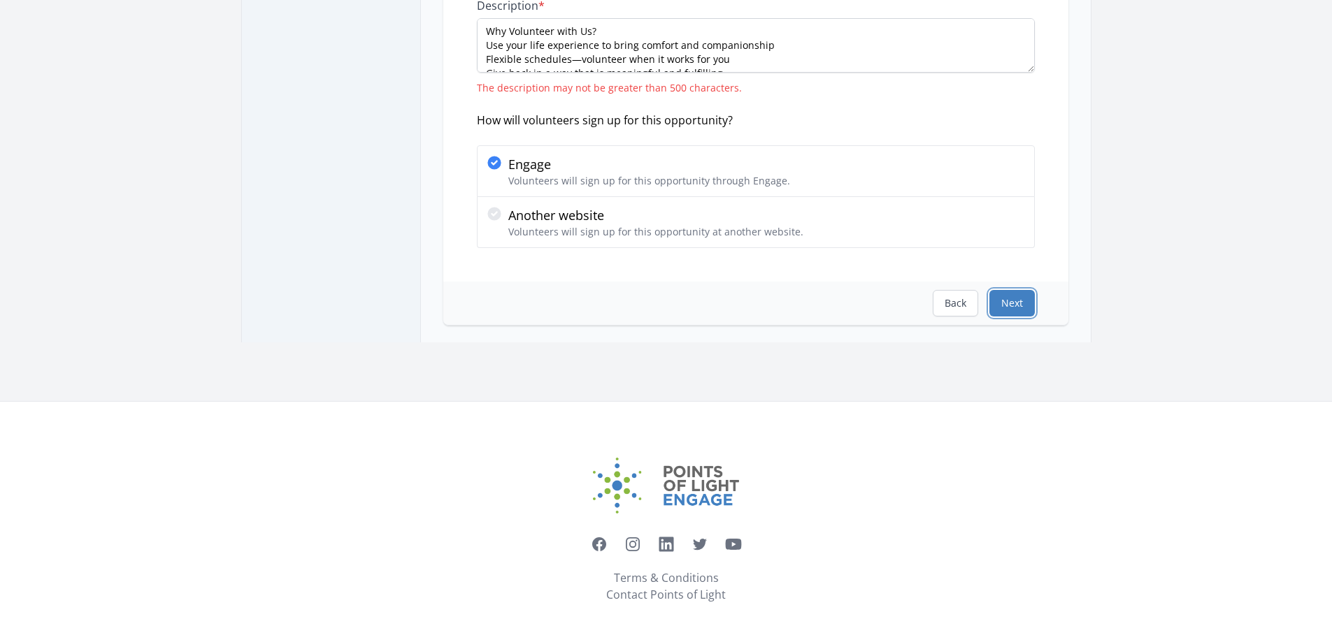
scroll to position [0, 0]
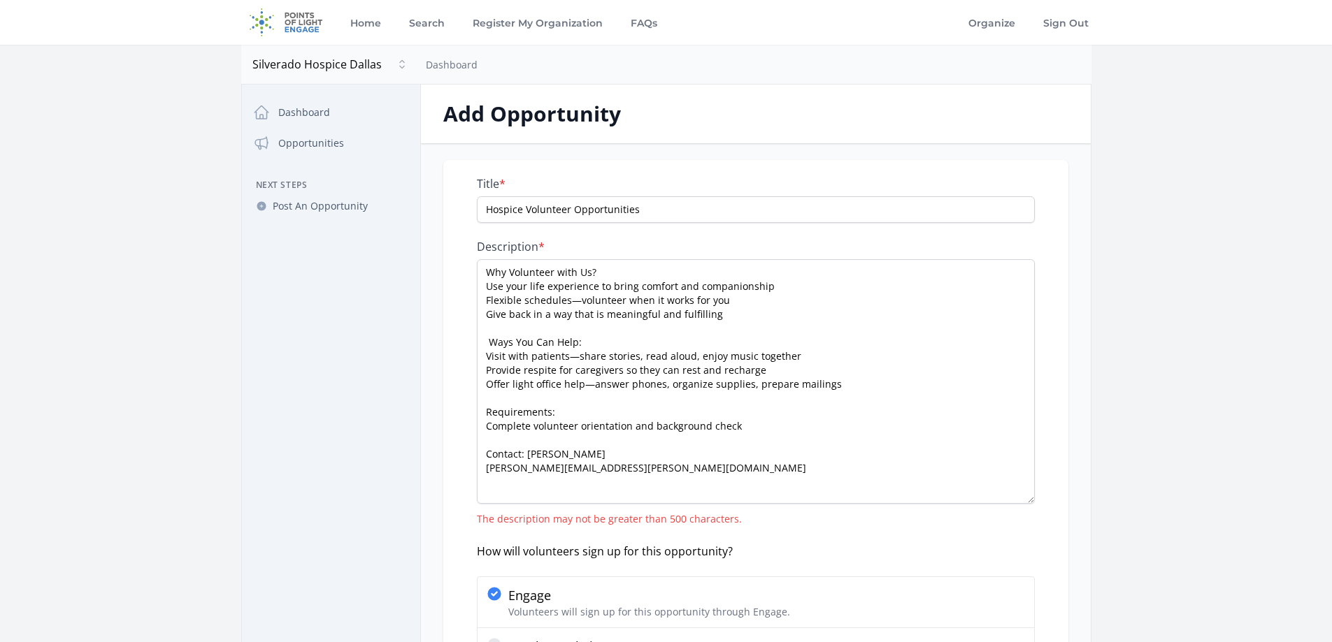
drag, startPoint x: 1029, startPoint y: 310, endPoint x: 974, endPoint y: 501, distance: 198.0
click at [974, 501] on textarea "Why Volunteer with Us? Use your life experience to bring comfort and companions…" at bounding box center [756, 381] width 558 height 245
drag, startPoint x: 567, startPoint y: 455, endPoint x: 446, endPoint y: 187, distance: 293.8
click at [446, 187] on div "Title * Hospice Volunteer Opportunities Description * Why Volunteer with Us? Us…" at bounding box center [755, 436] width 625 height 553
paste textarea "Make a difference in someone’s final chapter. Silverado Hospice is seeking comp…"
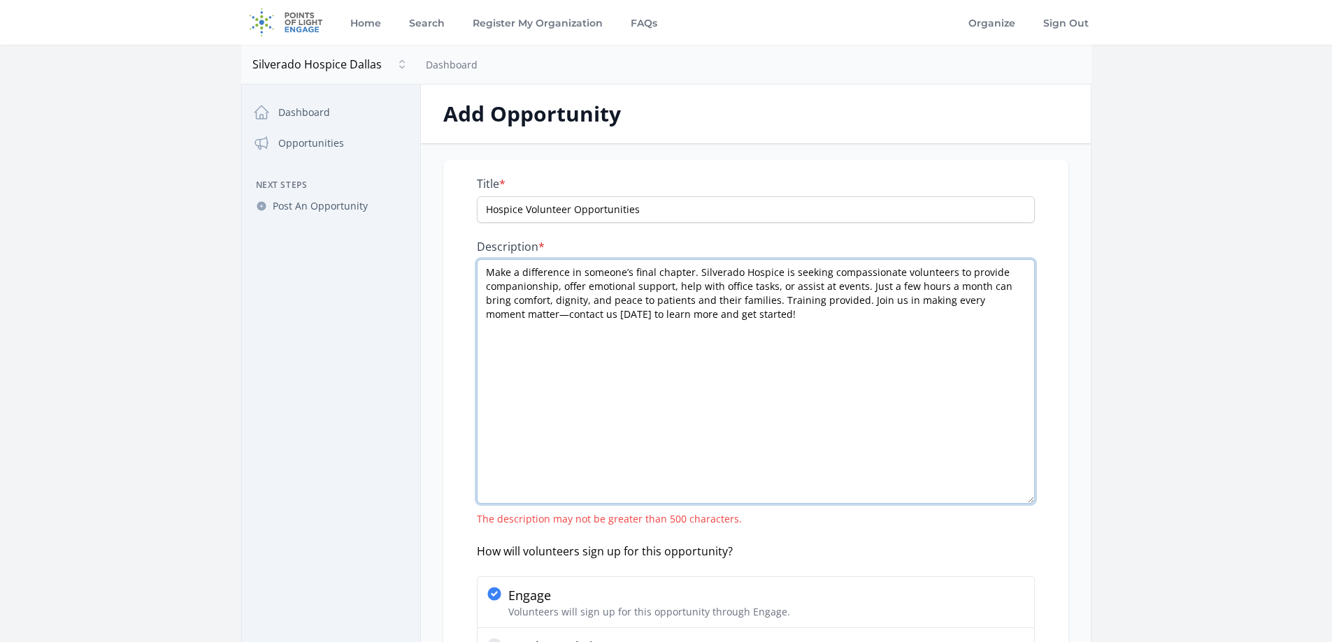
click at [636, 417] on textarea "Make a difference in someone’s final chapter. Silverado Hospice is seeking comp…" at bounding box center [756, 381] width 558 height 245
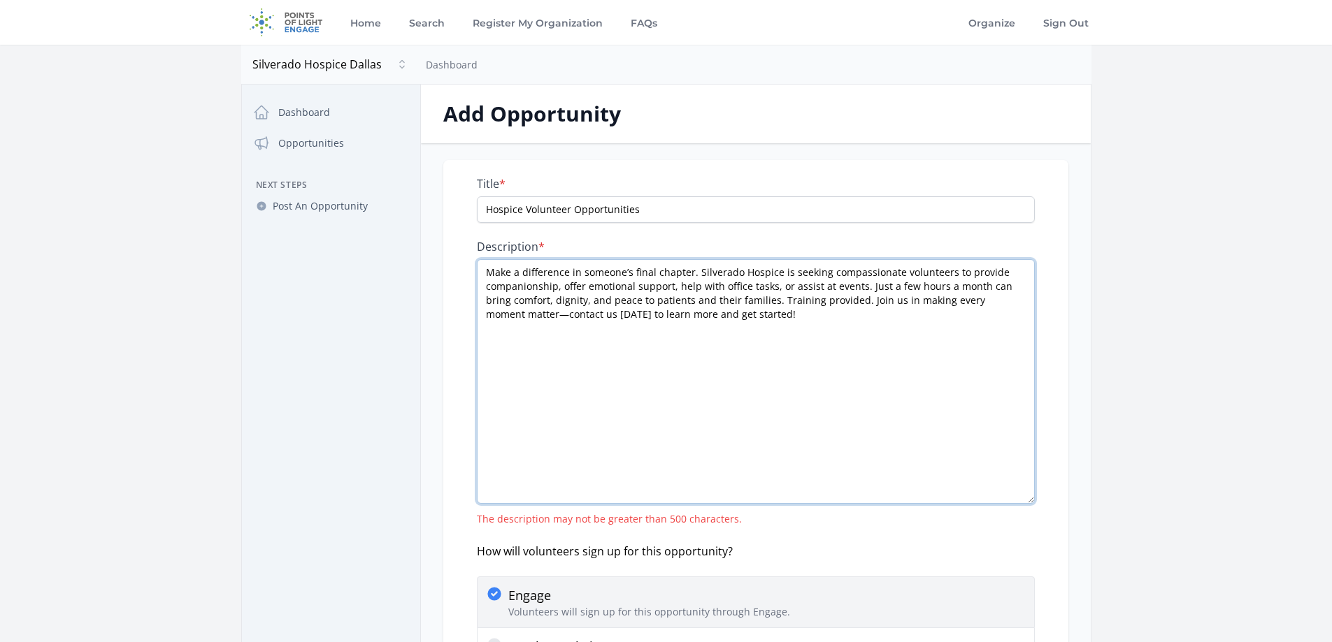
type textarea "Make a difference in someone’s final chapter. Silverado Hospice is seeking comp…"
click at [963, 590] on div "Engage Volunteers will sign up for this opportunity through Engage." at bounding box center [756, 603] width 540 height 34
click at [0, 0] on input "Engage Volunteers will sign up for this opportunity through Engage." at bounding box center [0, 0] width 0 height 0
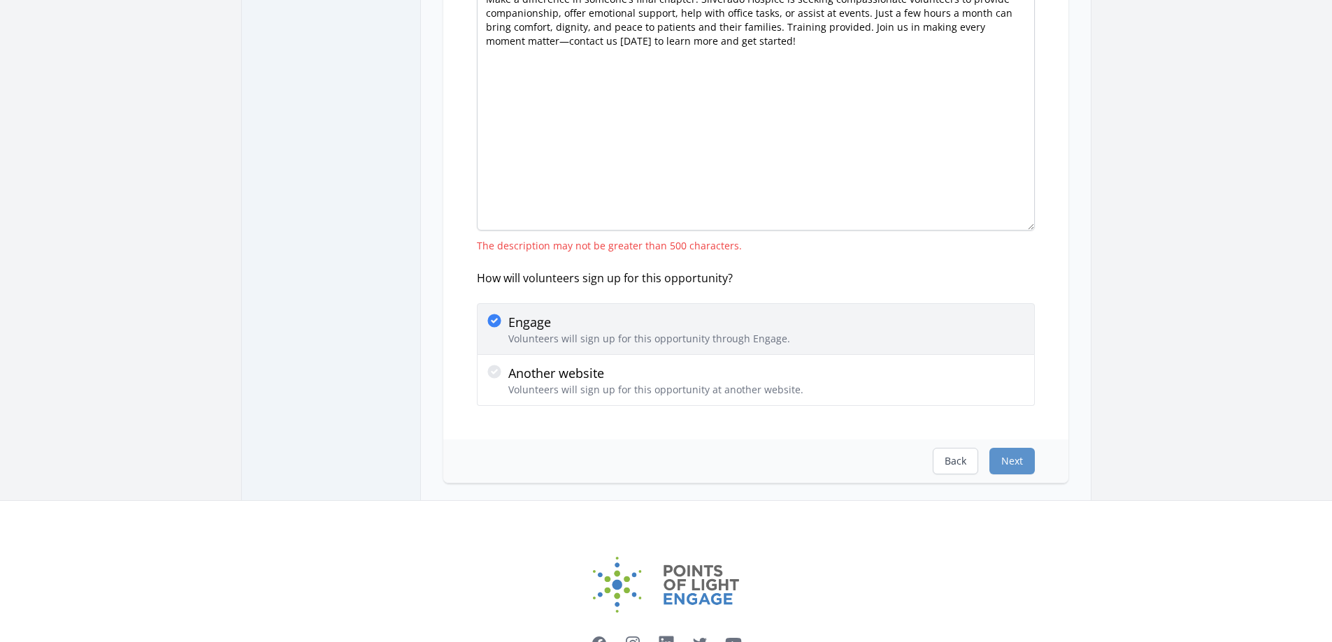
scroll to position [280, 0]
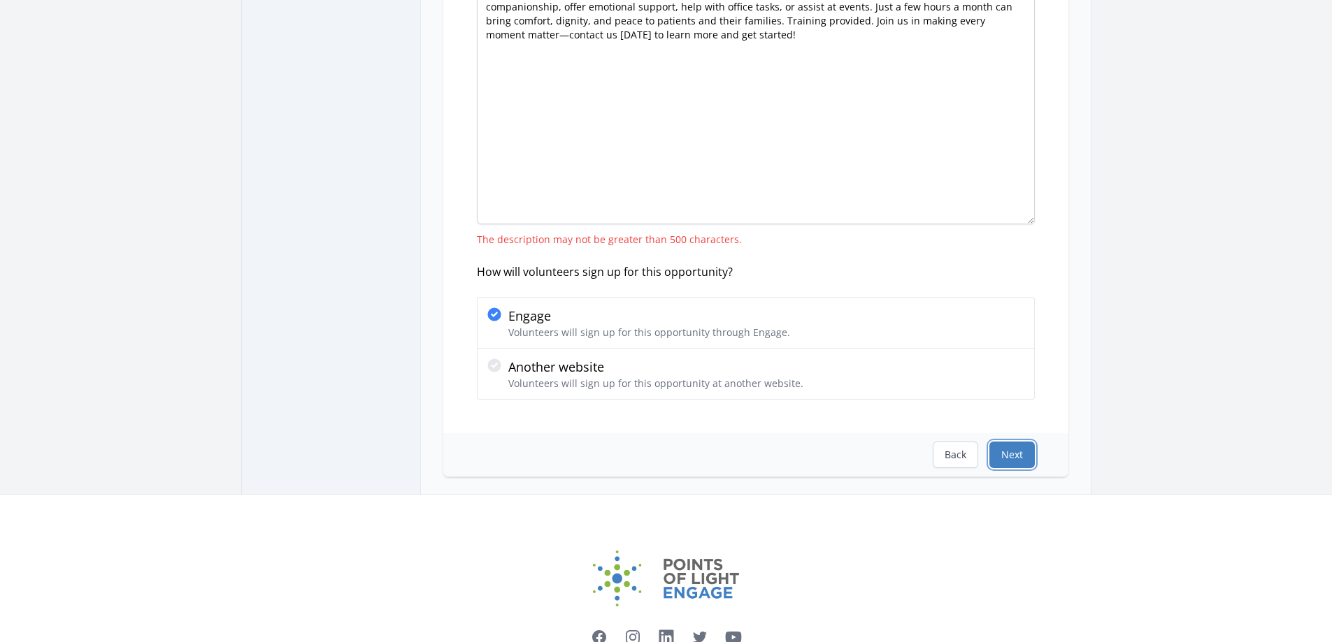
click at [1014, 452] on button "Next" at bounding box center [1011, 455] width 45 height 27
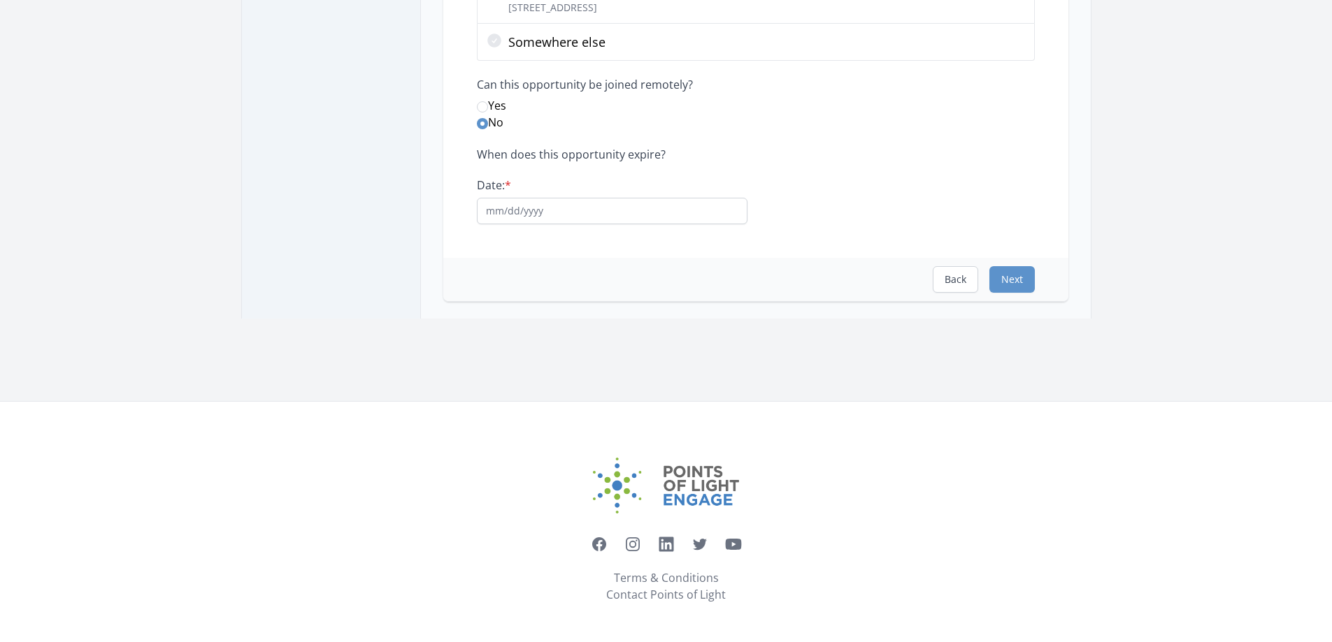
scroll to position [0, 0]
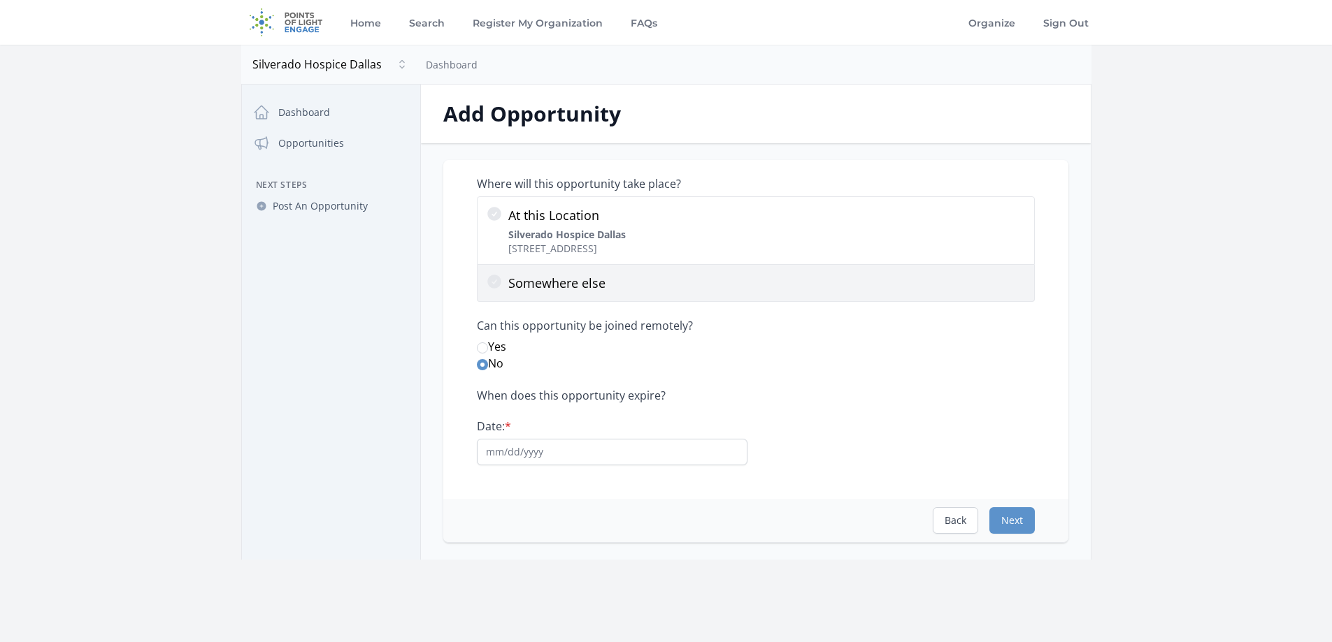
click at [621, 280] on p "Somewhere else" at bounding box center [766, 283] width 517 height 20
click at [0, 0] on input "Somewhere else" at bounding box center [0, 0] width 0 height 0
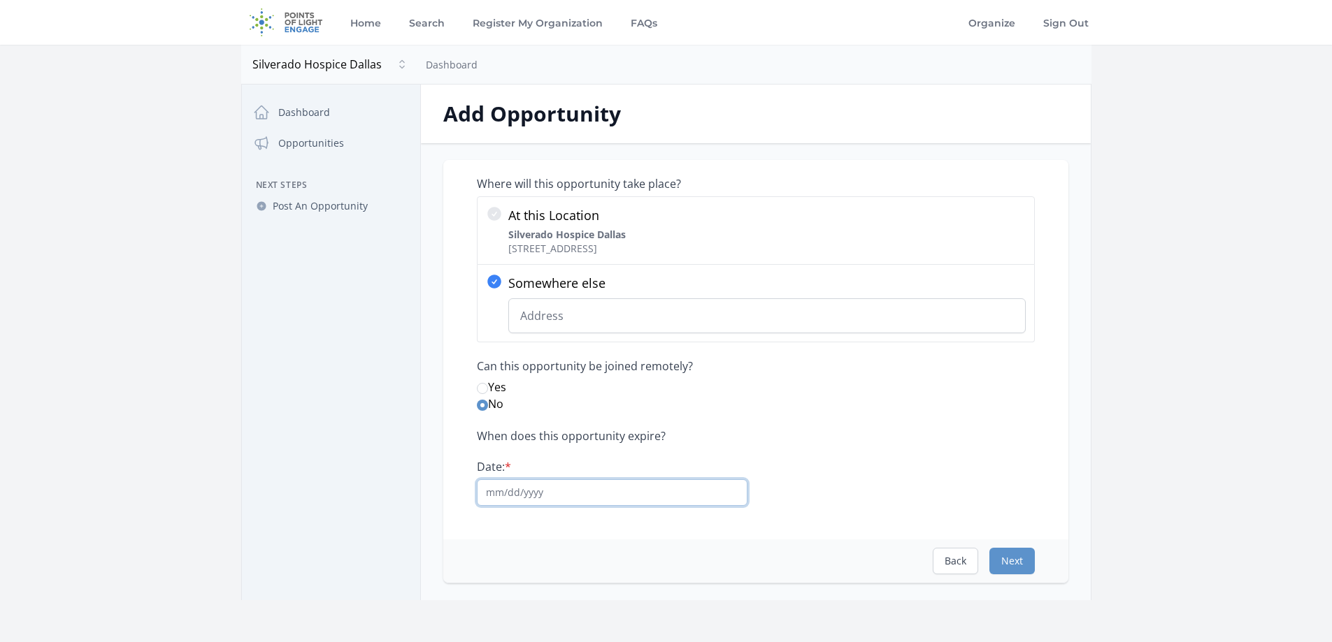
click at [482, 500] on input "Date: *" at bounding box center [612, 493] width 271 height 27
type input "08/12/2026"
click at [807, 439] on p "When does this opportunity expire?" at bounding box center [756, 436] width 558 height 14
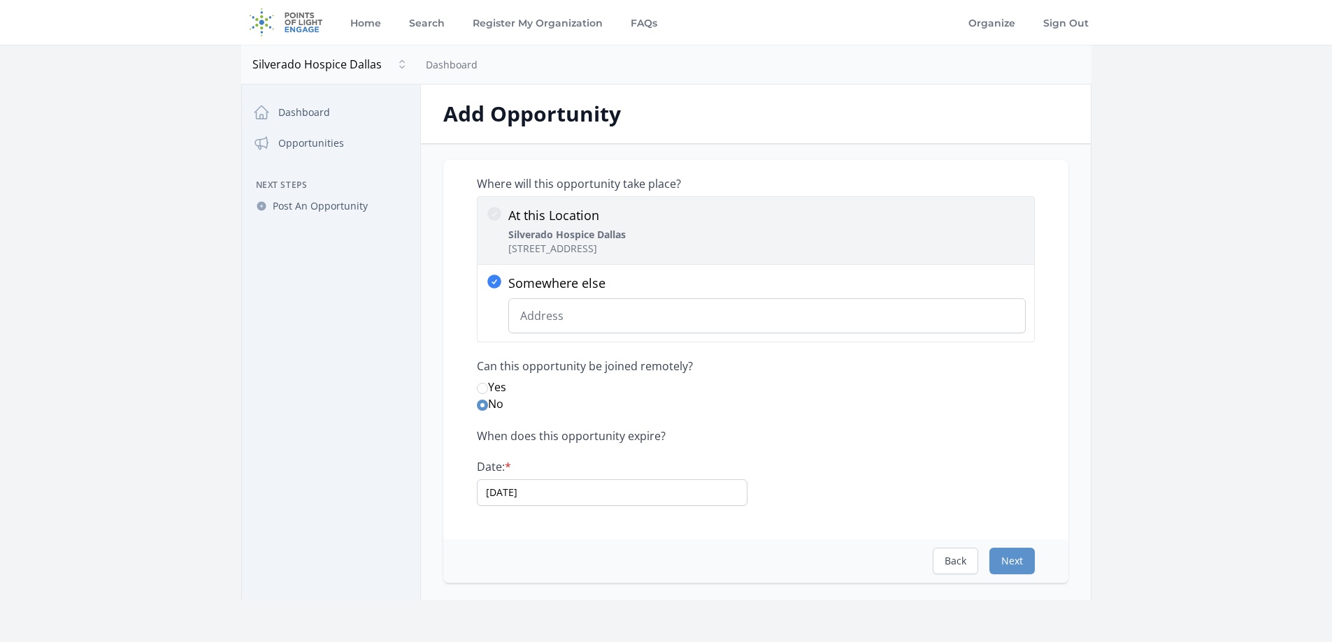
click at [517, 228] on strong "Silverado Hospice Dallas" at bounding box center [566, 234] width 117 height 13
click at [0, 0] on input "At this Location Silverado Hospice Dallas 3939 Belt Line Rd, Addison, TX 75001" at bounding box center [0, 0] width 0 height 0
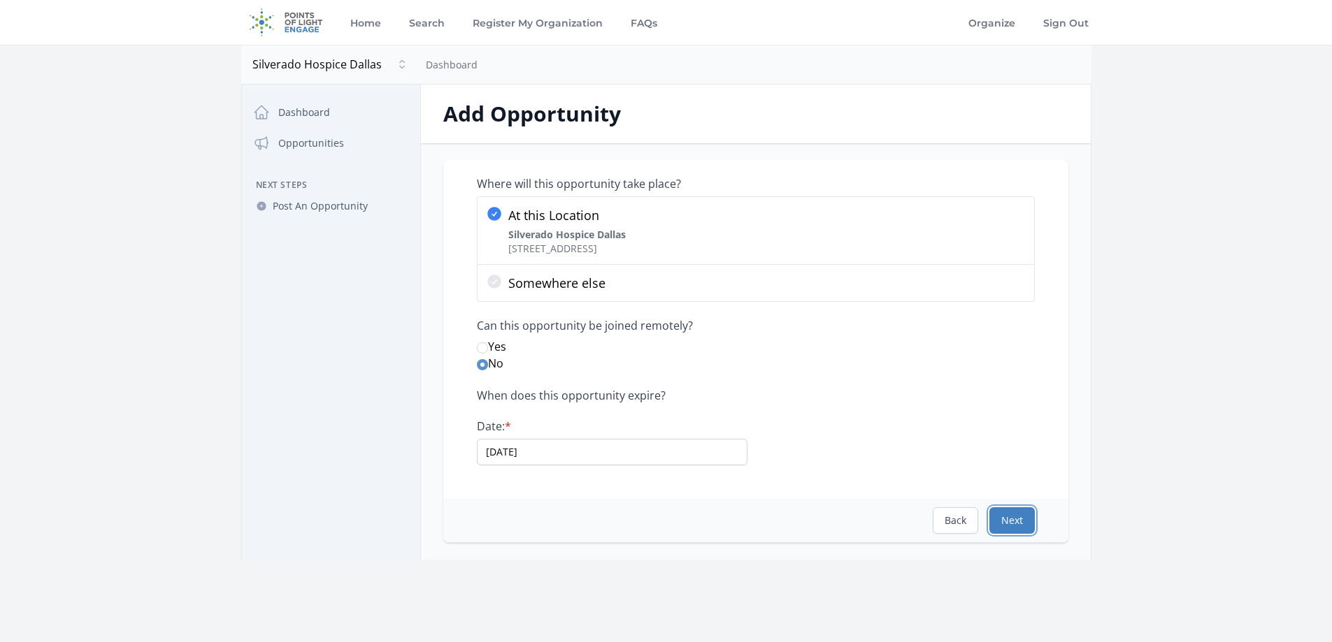
click at [1004, 515] on button "Next" at bounding box center [1011, 521] width 45 height 27
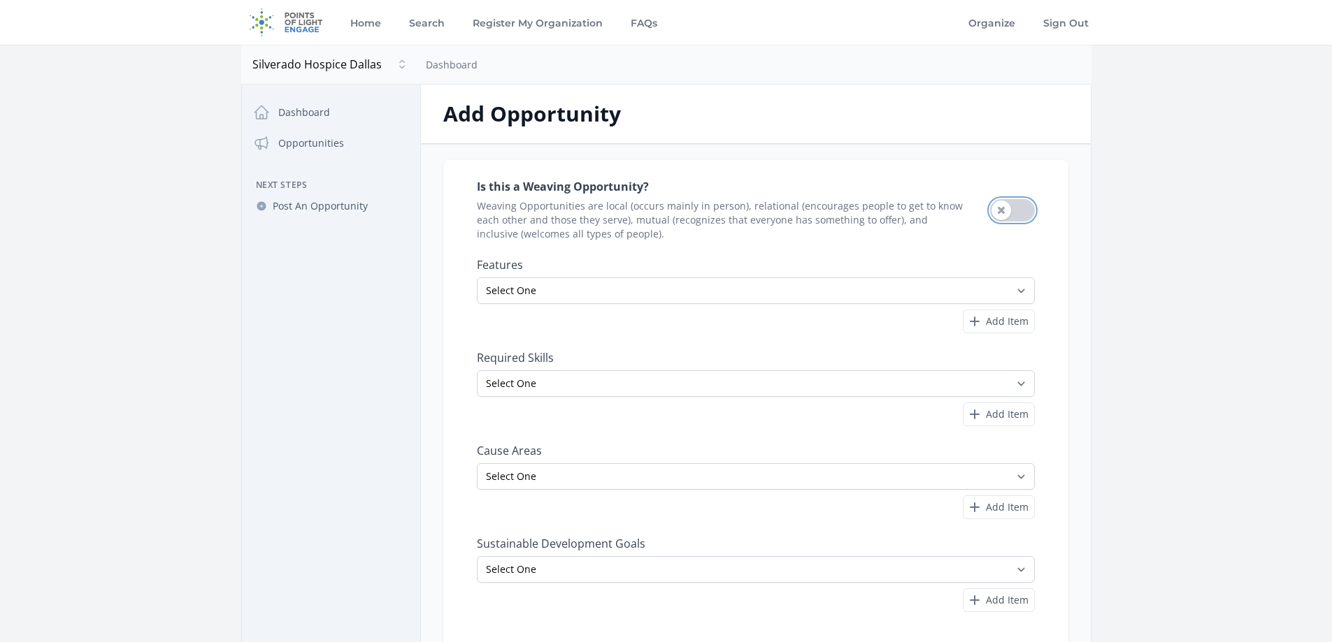
click at [1008, 208] on button "Use setting" at bounding box center [1012, 210] width 45 height 22
click at [1021, 287] on select "Select One All Ages Court-Ordered Eligible Good for Families Good for Groups Go…" at bounding box center [756, 291] width 558 height 27
select select "Good for Seniors"
click at [477, 278] on select "Select One All Ages Court-Ordered Eligible Good for Families Good for Groups Go…" at bounding box center [756, 291] width 558 height 27
click at [995, 319] on span "Add Item" at bounding box center [1007, 322] width 43 height 14
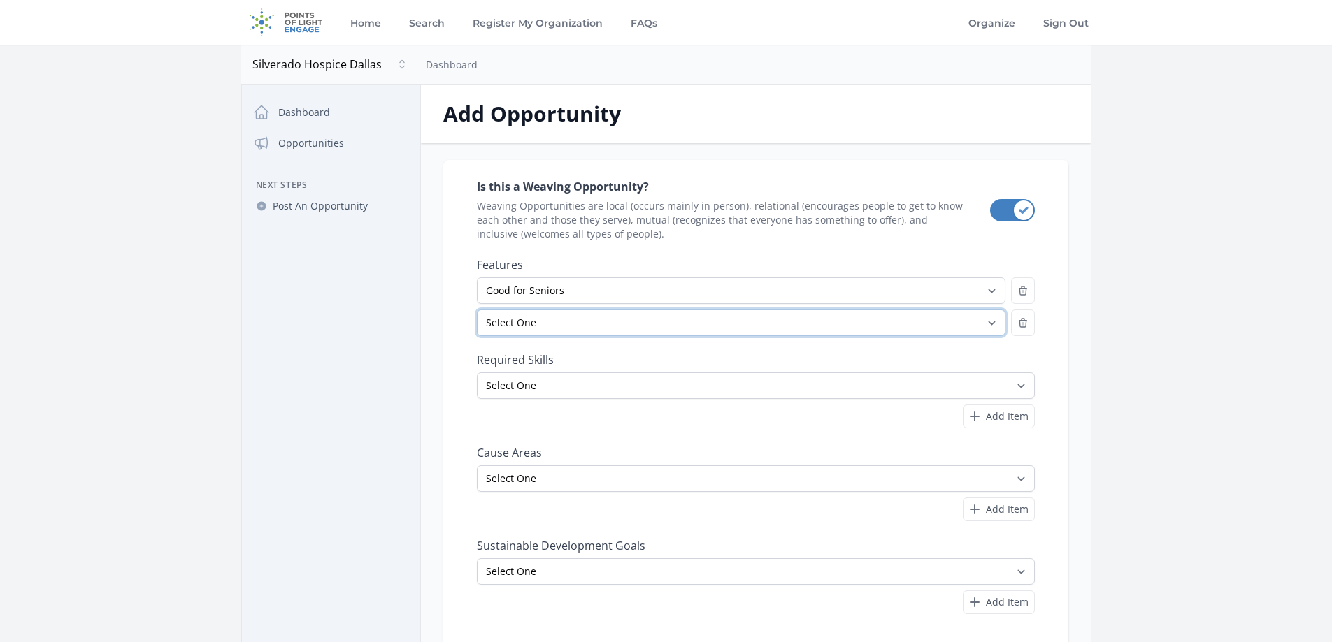
click at [995, 319] on select "Select One All Ages Court-Ordered Eligible Good for Families Good for Groups Go…" at bounding box center [741, 323] width 529 height 27
click at [477, 310] on select "Select One All Ages Court-Ordered Eligible Good for Families Good for Groups Go…" at bounding box center [741, 323] width 529 height 27
click at [990, 326] on select "Select One All Ages Court-Ordered Eligible Good for Families Good for Groups Go…" at bounding box center [741, 323] width 529 height 27
select select "Minimum Age 18"
click at [477, 310] on select "Select One All Ages Court-Ordered Eligible Good for Families Good for Groups Go…" at bounding box center [741, 323] width 529 height 27
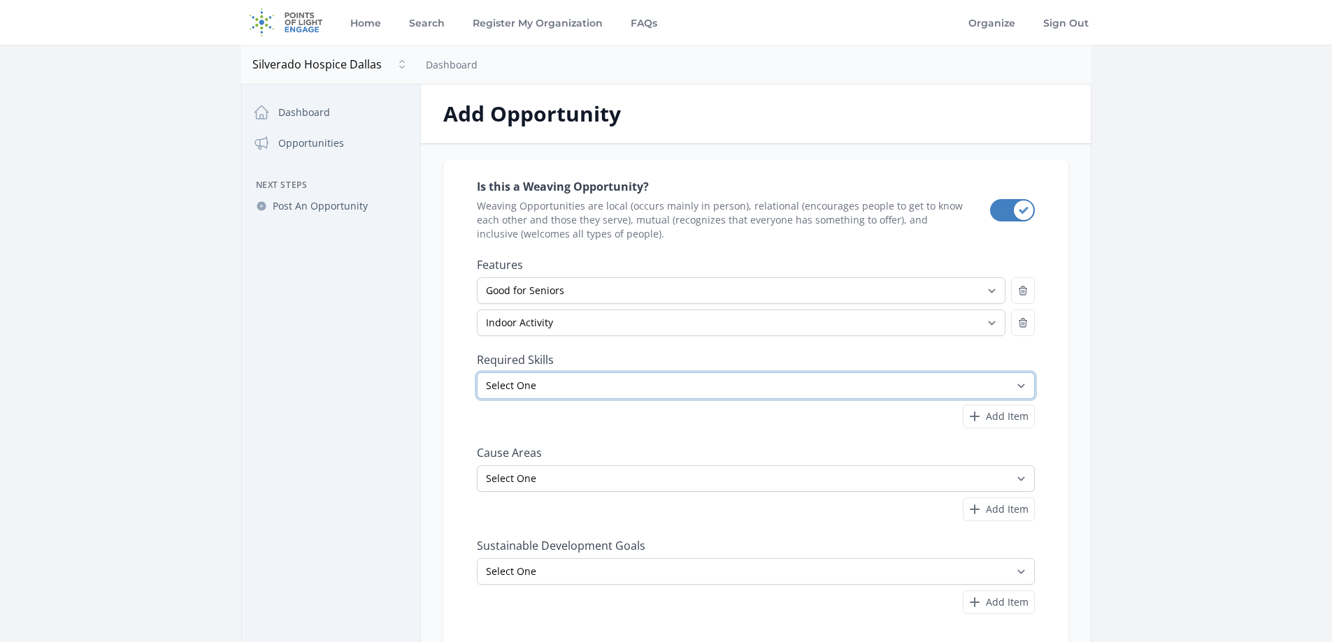
click at [1016, 386] on select "Select One Accounting Advocacy Administrative Arts Board Service Business Skill…" at bounding box center [756, 386] width 558 height 27
select select "Administrative"
click at [477, 373] on select "Select One Accounting Advocacy Administrative Arts Board Service Business Skill…" at bounding box center [756, 386] width 558 height 27
click at [991, 425] on button "Add Item" at bounding box center [999, 417] width 72 height 24
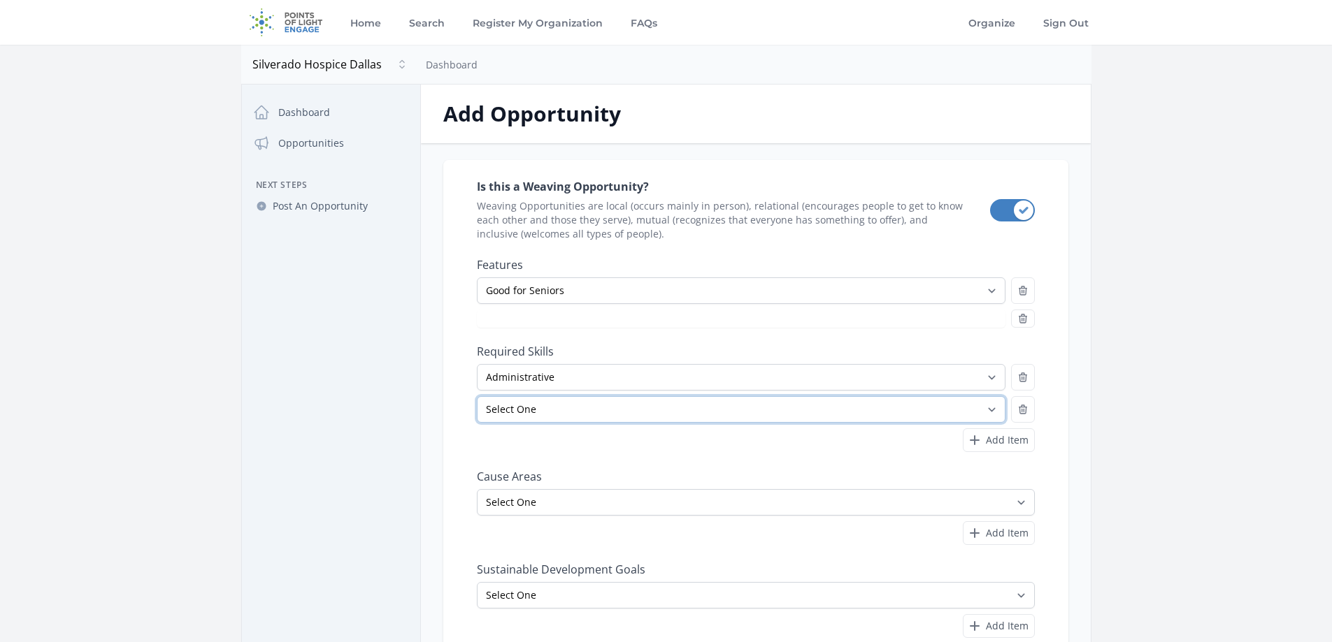
click at [988, 402] on select "Select One Accounting Advocacy Administrative Arts Board Service Business Skill…" at bounding box center [741, 409] width 529 height 27
click at [477, 396] on select "Select One Accounting Advocacy Administrative Arts Board Service Business Skill…" at bounding box center [741, 409] width 529 height 27
select select "Minimum Age 18"
drag, startPoint x: 978, startPoint y: 396, endPoint x: 863, endPoint y: 201, distance: 226.2
click at [863, 201] on span "Weaving Opportunities are local (occurs mainly in person), relational (encourag…" at bounding box center [722, 220] width 491 height 42
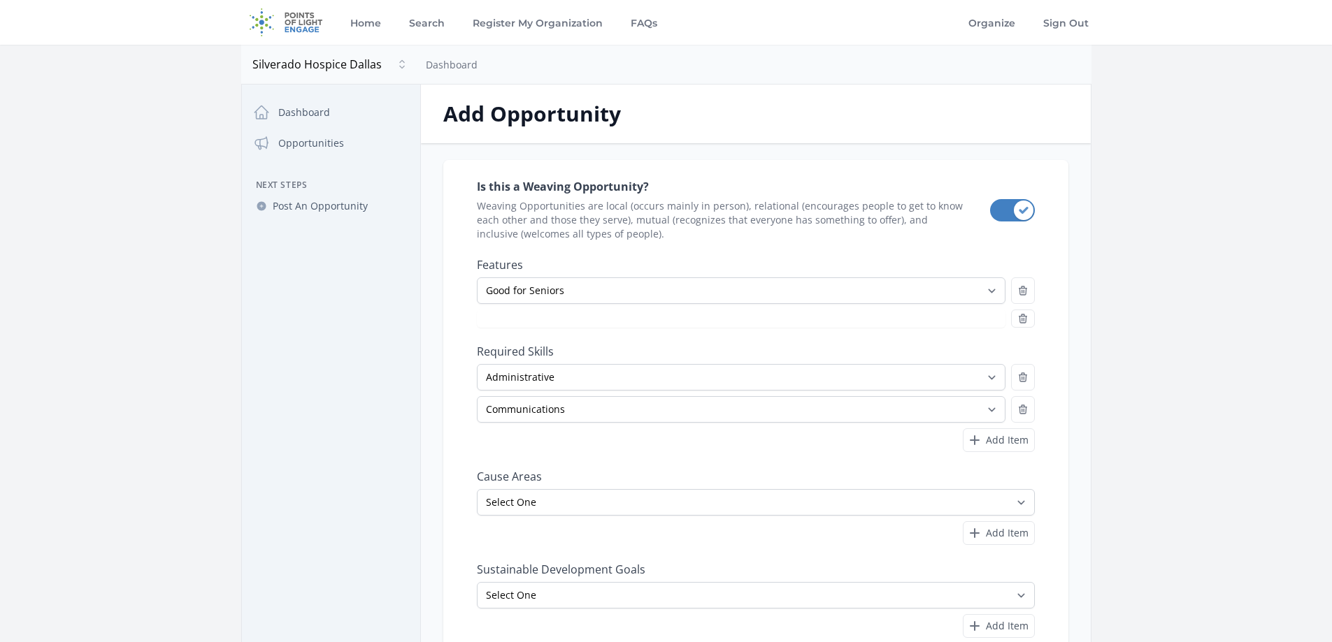
select select "Minimum Age 18"
click at [703, 425] on select "Select One Accounting Advocacy Administrative Arts Board Service Business Skill…" at bounding box center [741, 418] width 529 height 27
select select "Community Outreach"
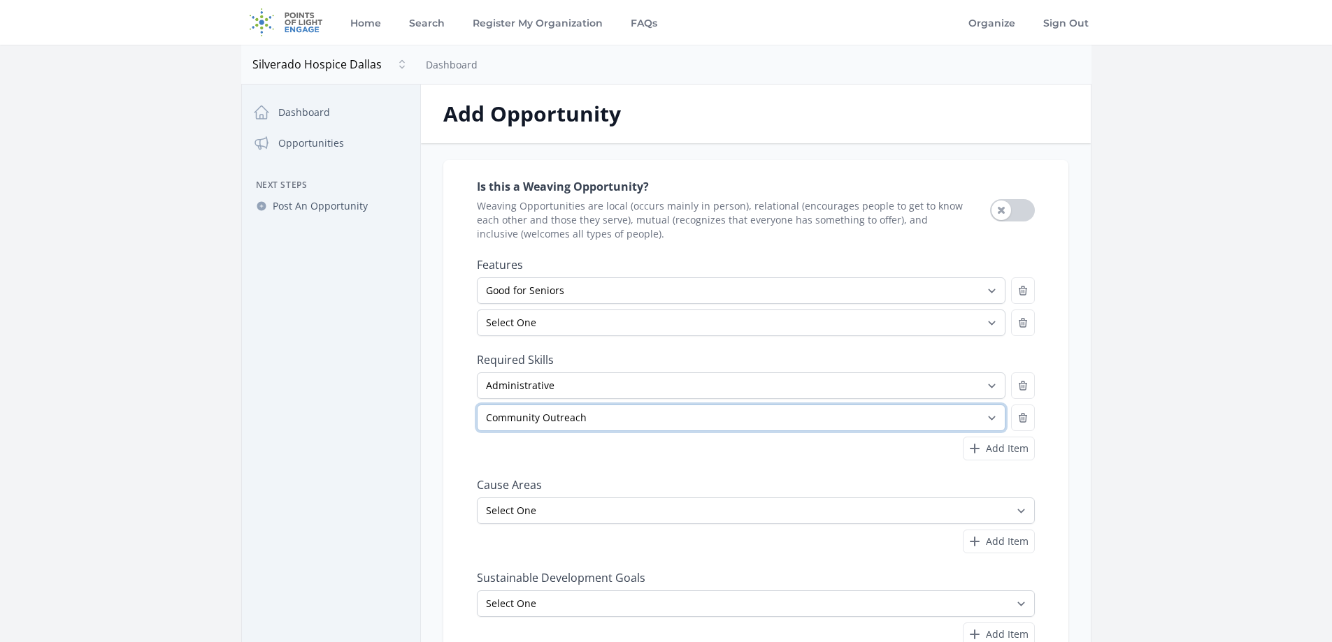
click at [477, 405] on select "Select One Accounting Advocacy Administrative Arts Board Service Business Skill…" at bounding box center [741, 418] width 529 height 27
click at [1173, 319] on main "Open sidebar Silverado Hospice Dallas Silverado Hospice Dallas Dashboard Close …" at bounding box center [666, 393] width 1332 height 697
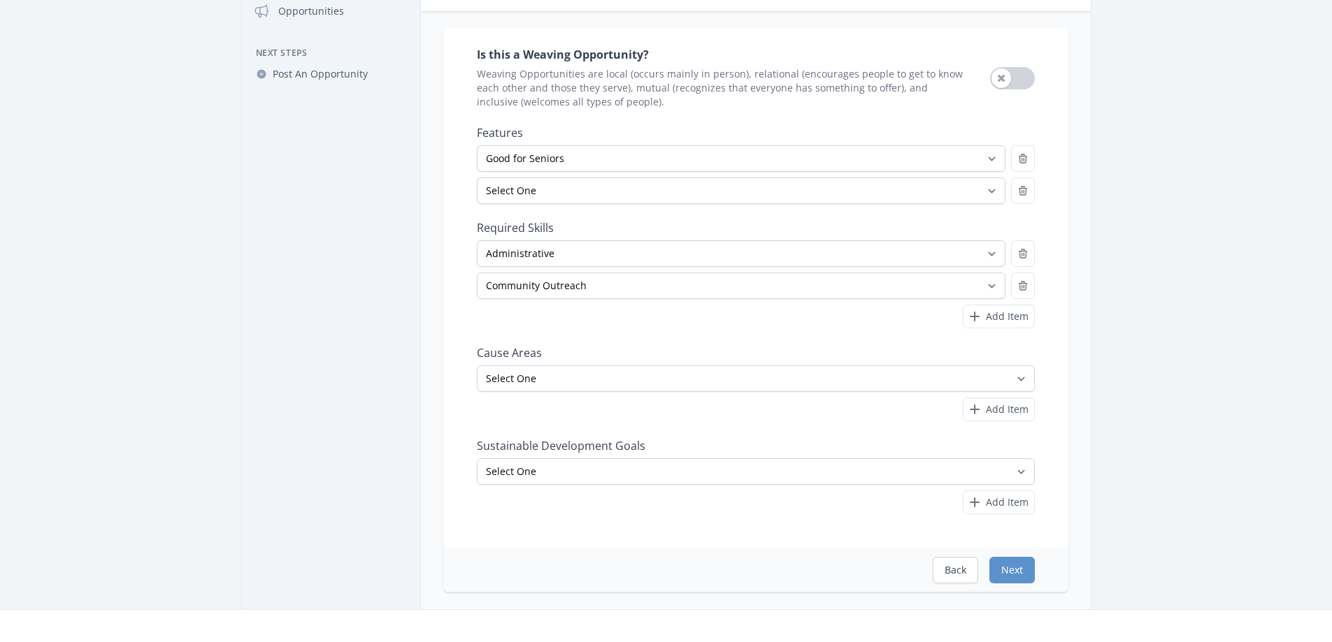
scroll to position [140, 0]
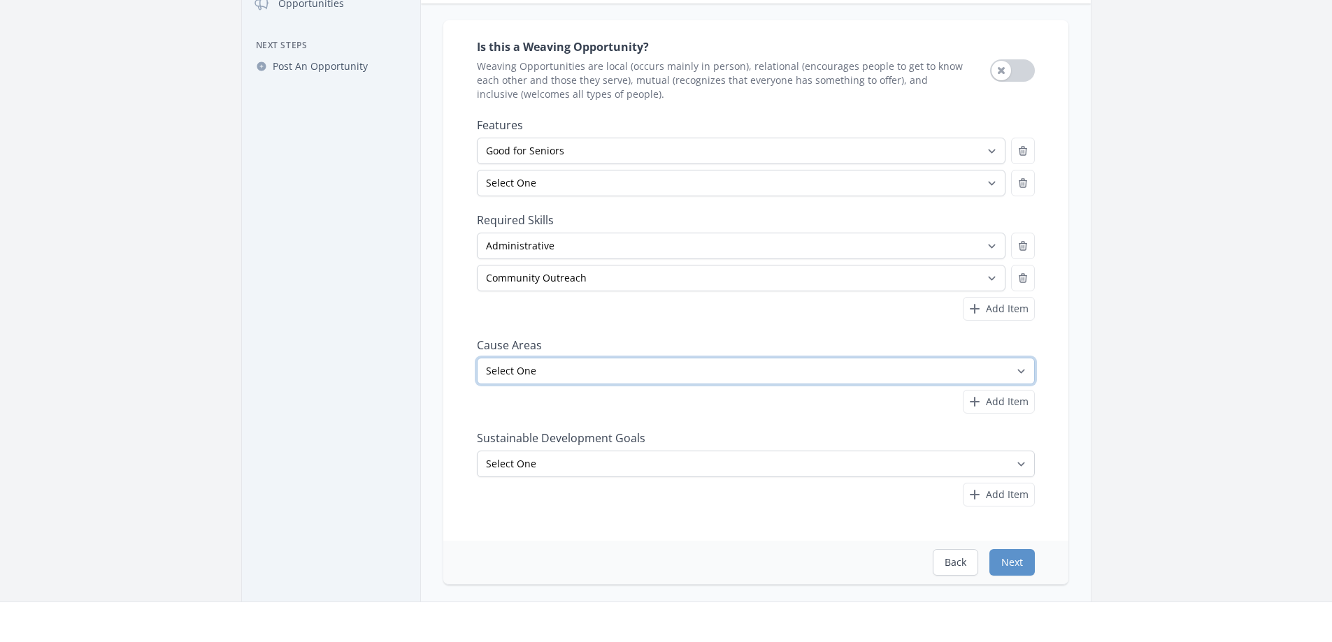
click at [1014, 374] on select "Select One Adult Education Animals Arts & Culture Children & Youth Civil Rights…" at bounding box center [756, 371] width 558 height 27
select select "Seniors"
click at [477, 358] on select "Select One Adult Education Animals Arts & Culture Children & Youth Civil Rights…" at bounding box center [756, 371] width 558 height 27
click at [1055, 331] on div "Is this a Weaving Opportunity? Weaving Opportunities are local (occurs mainly i…" at bounding box center [755, 280] width 625 height 521
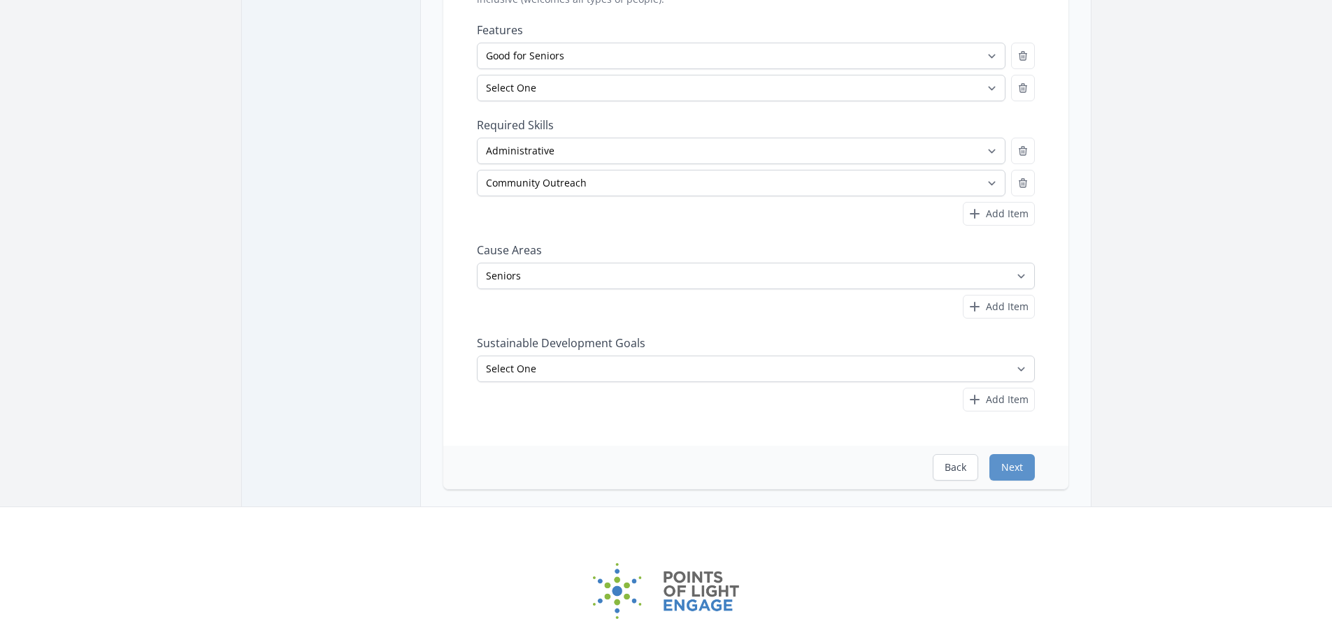
scroll to position [280, 0]
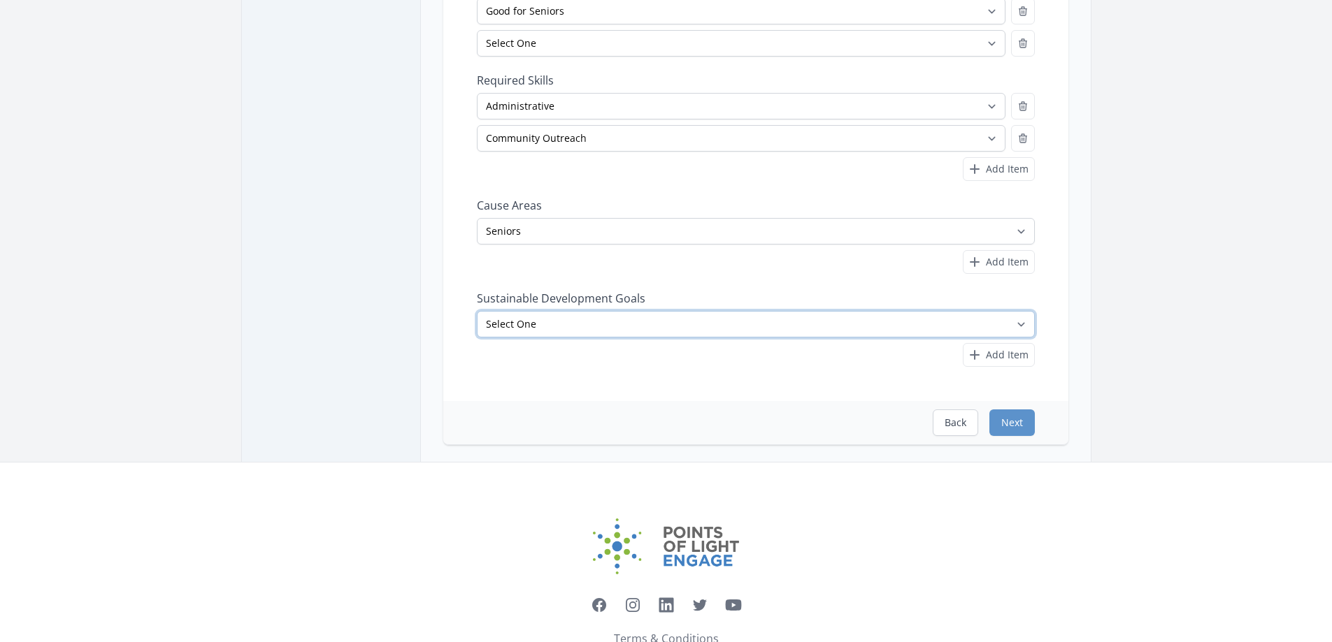
click at [1016, 322] on select "Select One No Poverty Zero Hunger Good Health and Well-Being Quality Education …" at bounding box center [756, 324] width 558 height 27
click at [1054, 261] on div "Is this a Weaving Opportunity? Weaving Opportunities are local (occurs mainly i…" at bounding box center [755, 140] width 625 height 521
click at [1016, 422] on button "Next" at bounding box center [1011, 423] width 45 height 27
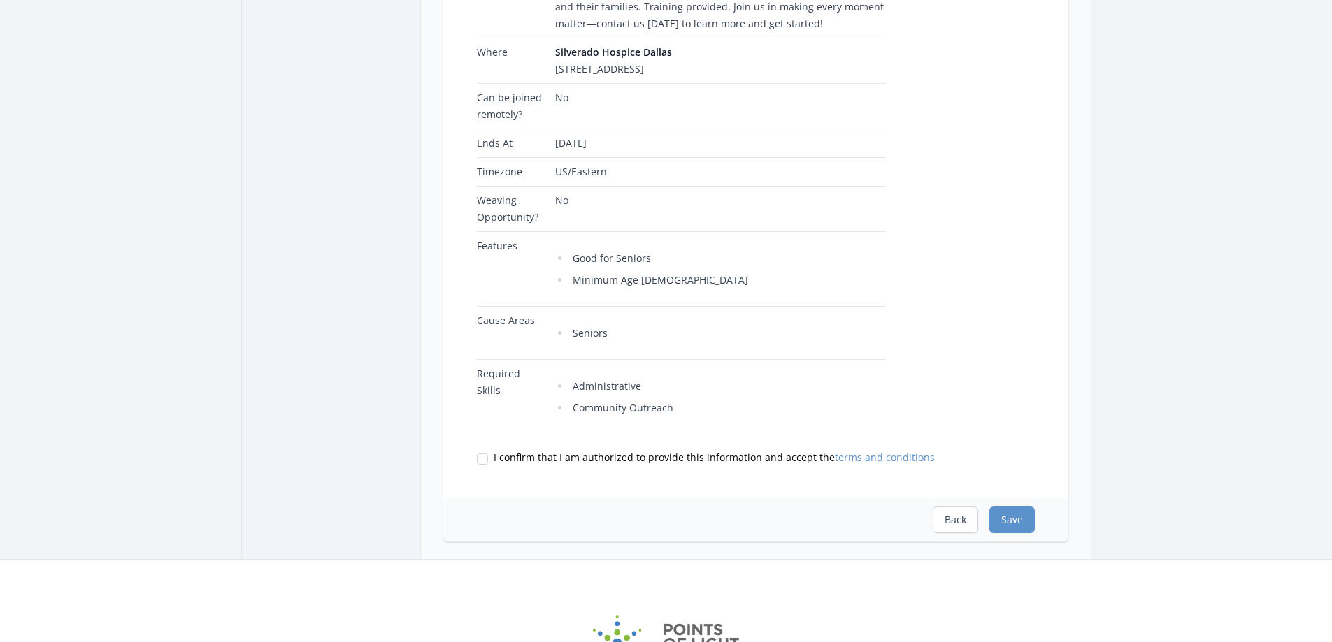
scroll to position [350, 0]
click at [482, 451] on label "I confirm that I am authorized to provide this information and accept the terms…" at bounding box center [756, 456] width 558 height 14
click at [482, 452] on input "I confirm that I am authorized to provide this information and accept the terms…" at bounding box center [482, 457] width 11 height 11
checkbox input "true"
click at [1002, 512] on button "Save" at bounding box center [1011, 518] width 45 height 27
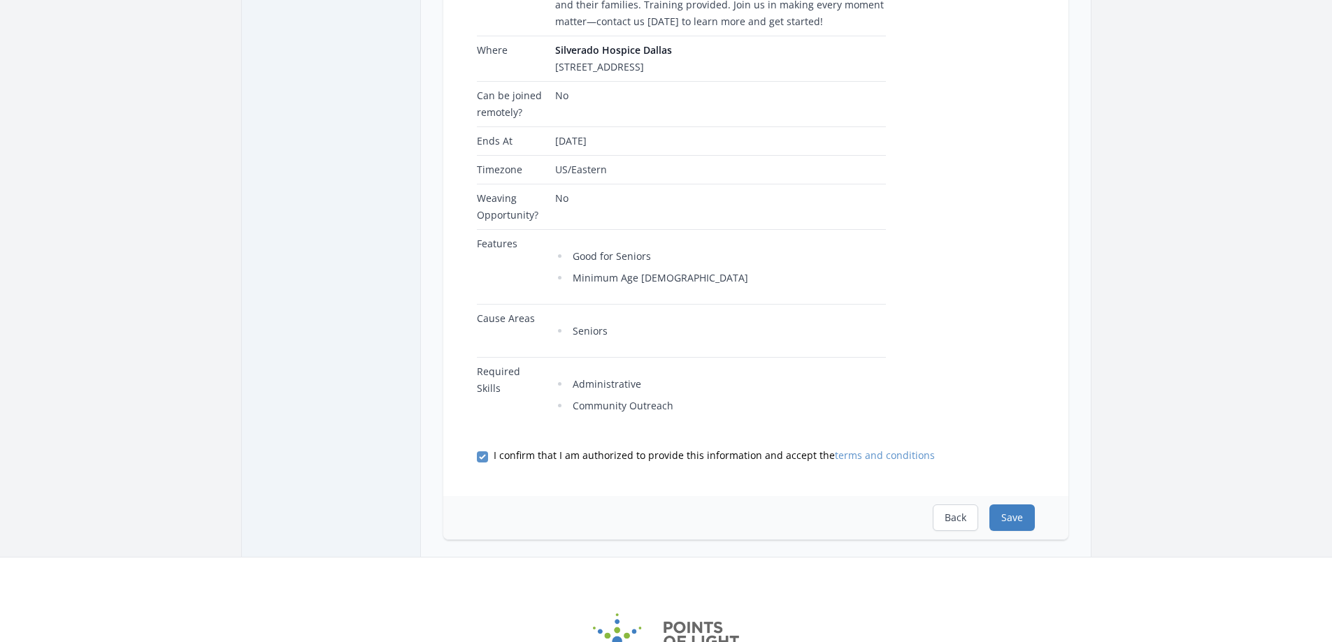
scroll to position [0, 0]
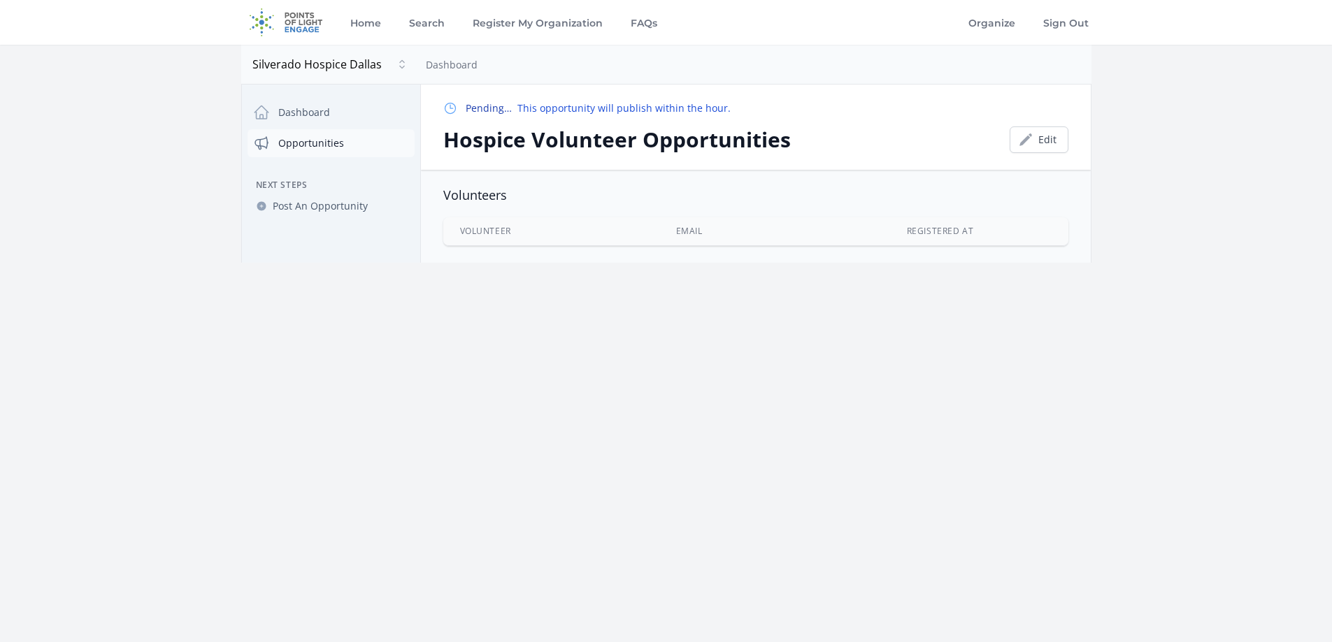
click at [312, 135] on link "Opportunities" at bounding box center [330, 143] width 167 height 28
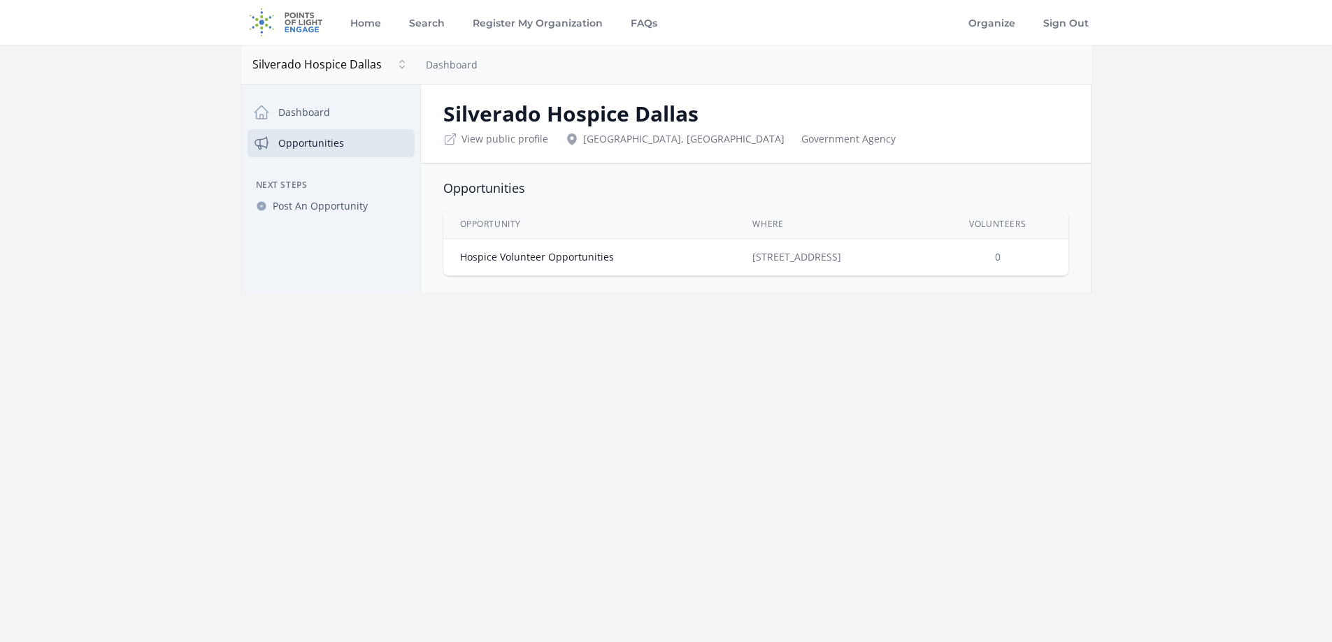
click at [825, 266] on td "[STREET_ADDRESS]" at bounding box center [831, 257] width 192 height 37
click at [824, 259] on td "[STREET_ADDRESS]" at bounding box center [831, 257] width 192 height 37
click at [575, 257] on link "Hospice Volunteer Opportunities" at bounding box center [537, 256] width 154 height 13
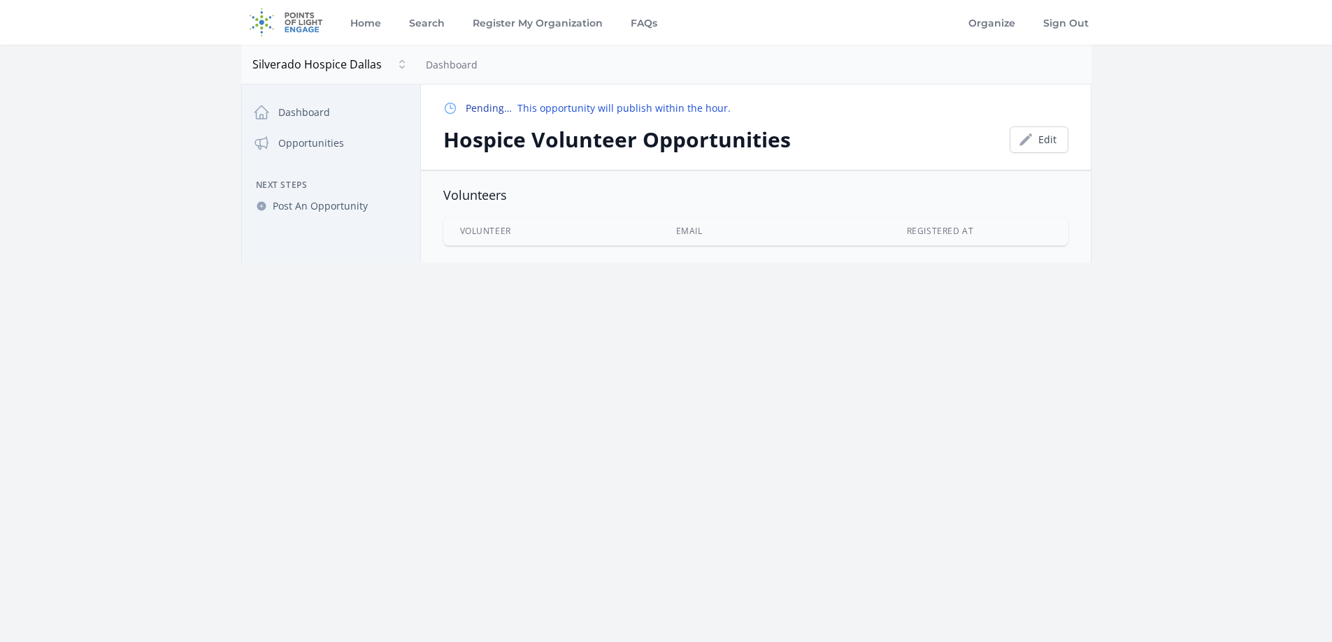
click at [573, 301] on div "Home Search Register My Organization FAQs Organize" at bounding box center [666, 321] width 1332 height 642
